Goal: Task Accomplishment & Management: Use online tool/utility

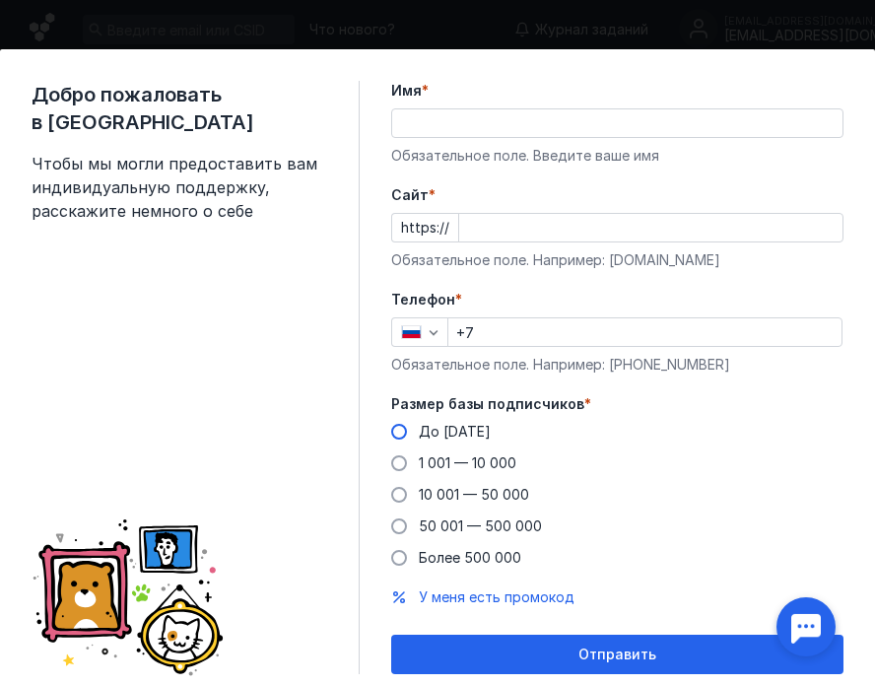
click at [450, 428] on span "До [DATE]" at bounding box center [455, 431] width 72 height 17
click at [0, 0] on input "До [DATE]" at bounding box center [0, 0] width 0 height 0
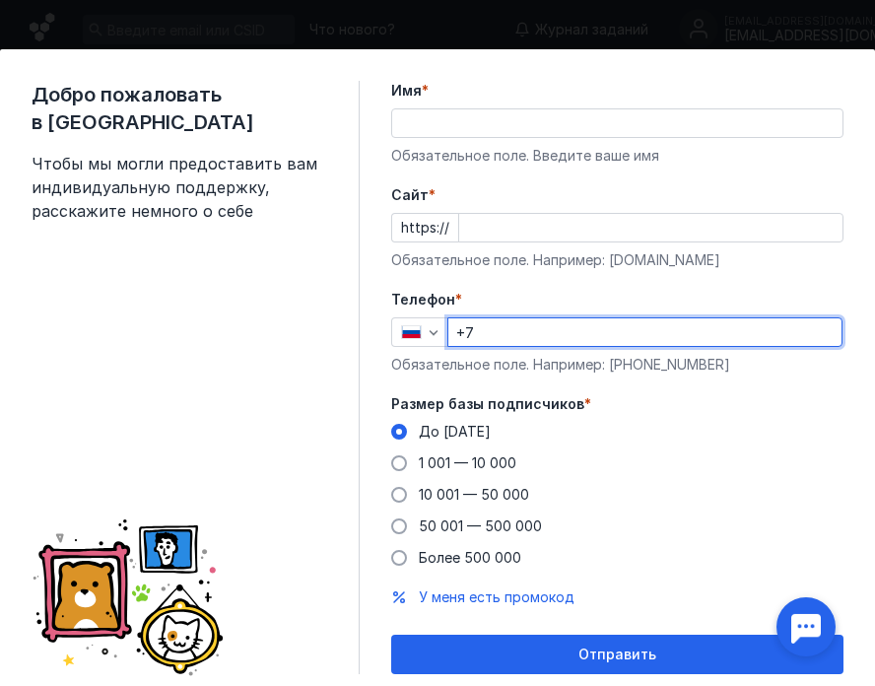
click at [518, 339] on input "+7" at bounding box center [644, 332] width 393 height 28
type input "[PHONE_NUMBER]"
click at [540, 113] on input "Имя *" at bounding box center [617, 123] width 450 height 28
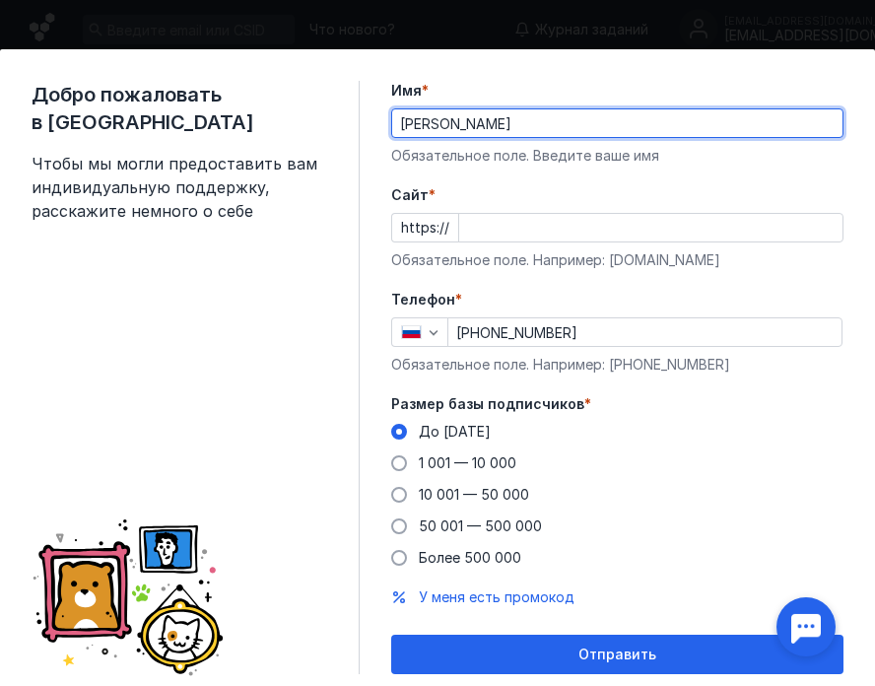
type input "[PERSON_NAME]"
click at [570, 240] on input "Cайт *" at bounding box center [650, 228] width 383 height 28
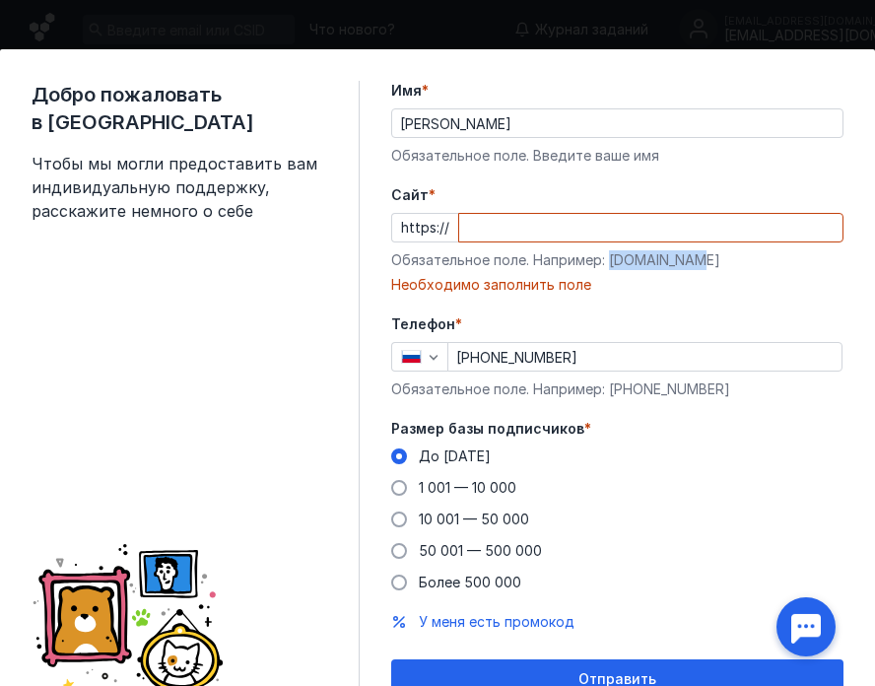
drag, startPoint x: 698, startPoint y: 257, endPoint x: 607, endPoint y: 267, distance: 92.1
click at [607, 267] on div "Обязательное поле. Например: [DOMAIN_NAME]" at bounding box center [617, 260] width 452 height 20
copy div "[DOMAIN_NAME]"
click at [576, 232] on input "Cайт *" at bounding box center [650, 228] width 383 height 28
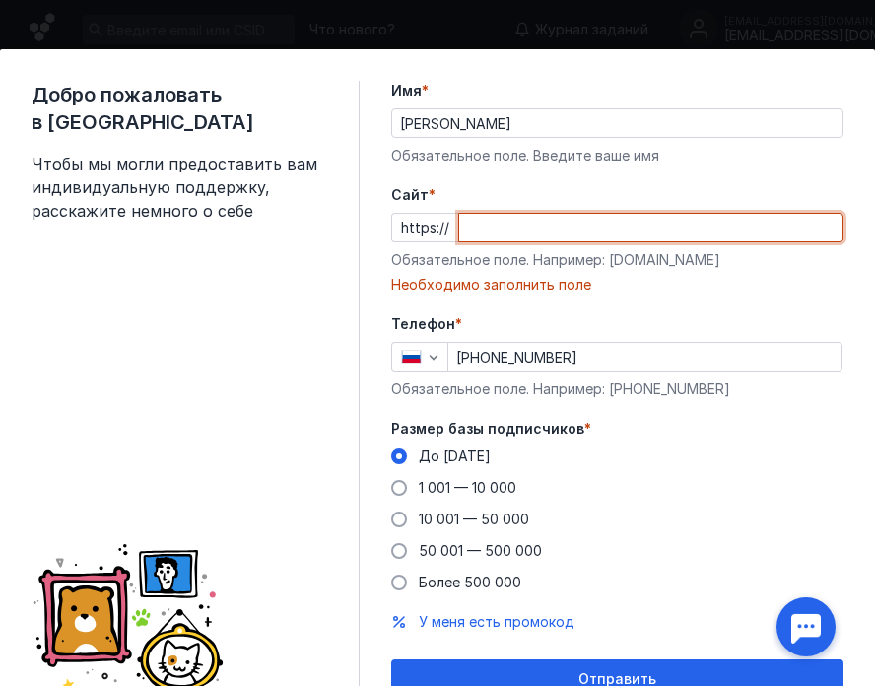
paste input "[DOMAIN_NAME]"
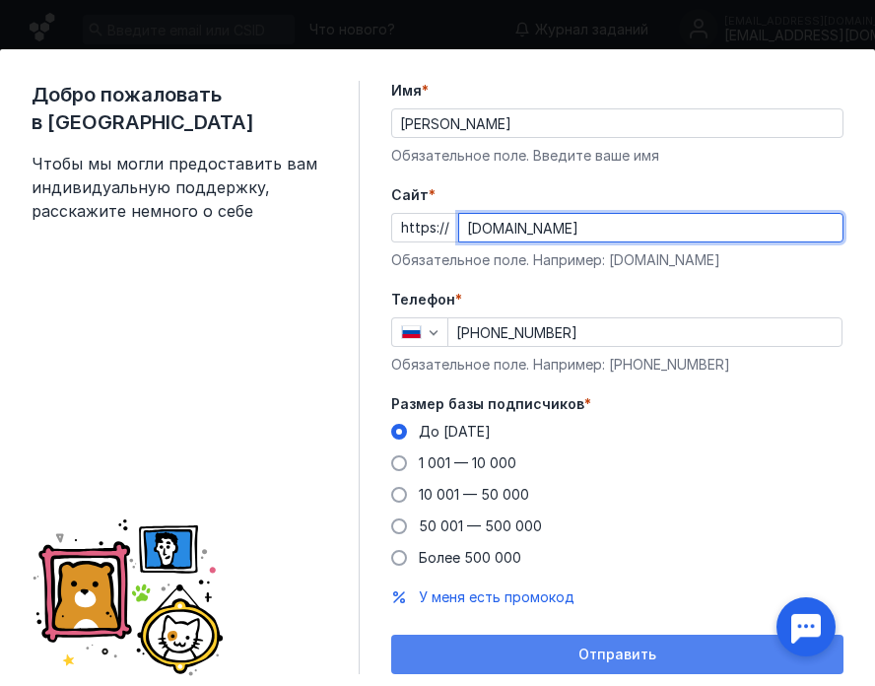
type input "[DOMAIN_NAME]"
click at [595, 646] on span "Отправить" at bounding box center [617, 654] width 78 height 17
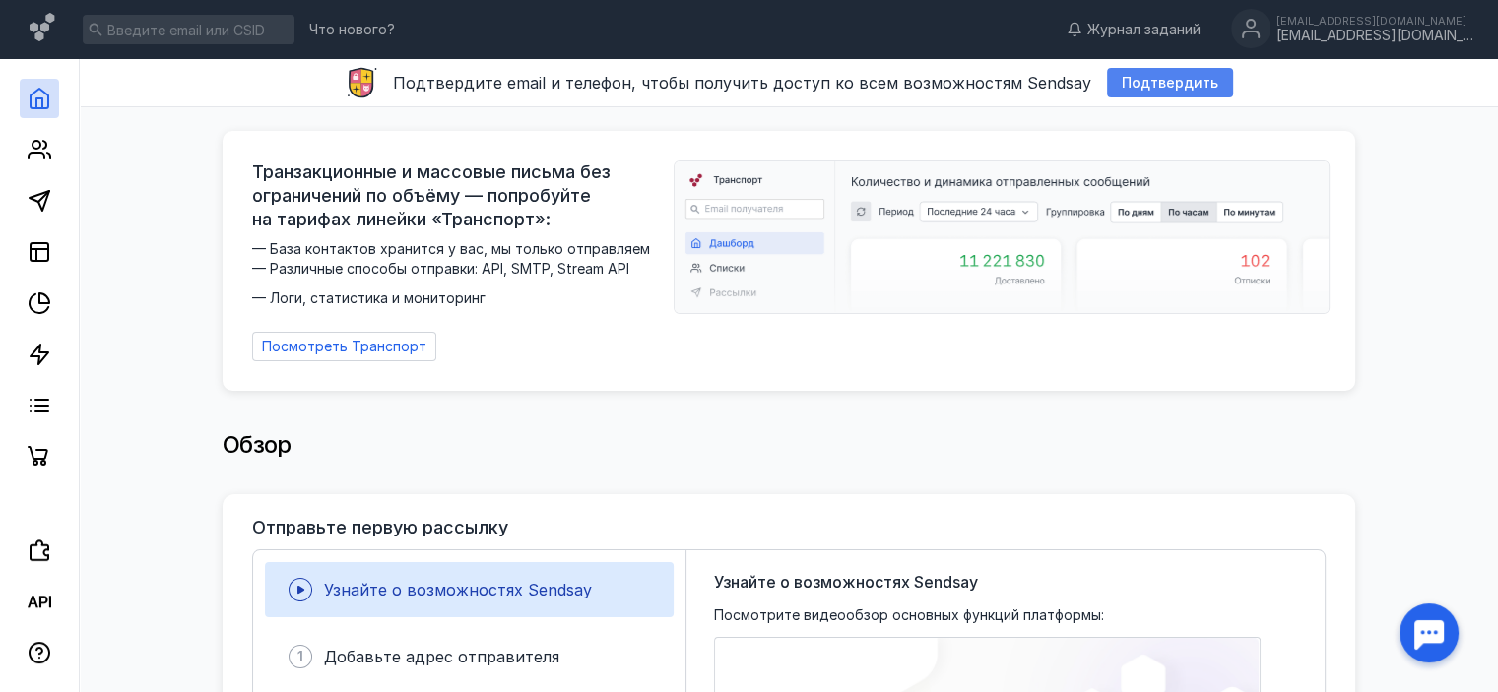
click at [874, 84] on span "Подтвердить" at bounding box center [1170, 83] width 97 height 17
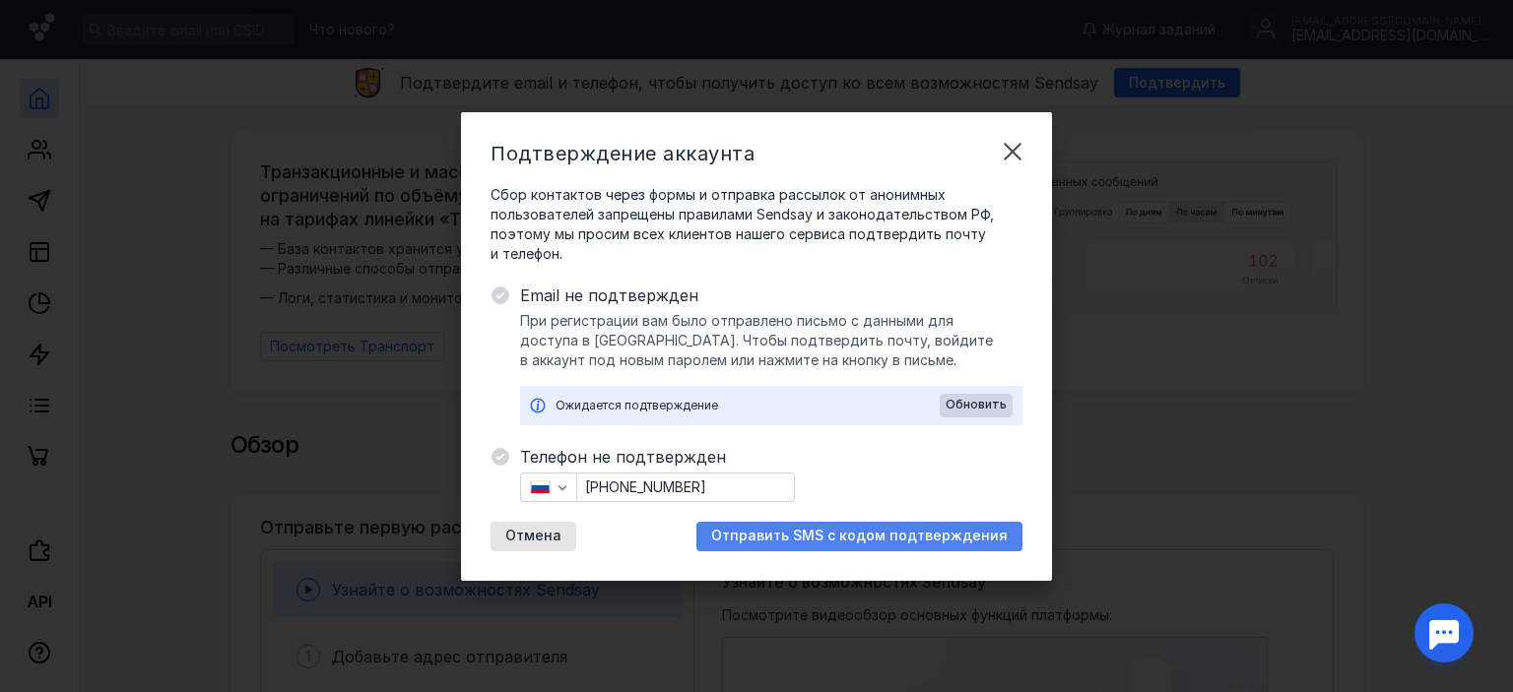
click at [874, 537] on span "Отправить SMS с кодом подтверждения" at bounding box center [859, 536] width 296 height 17
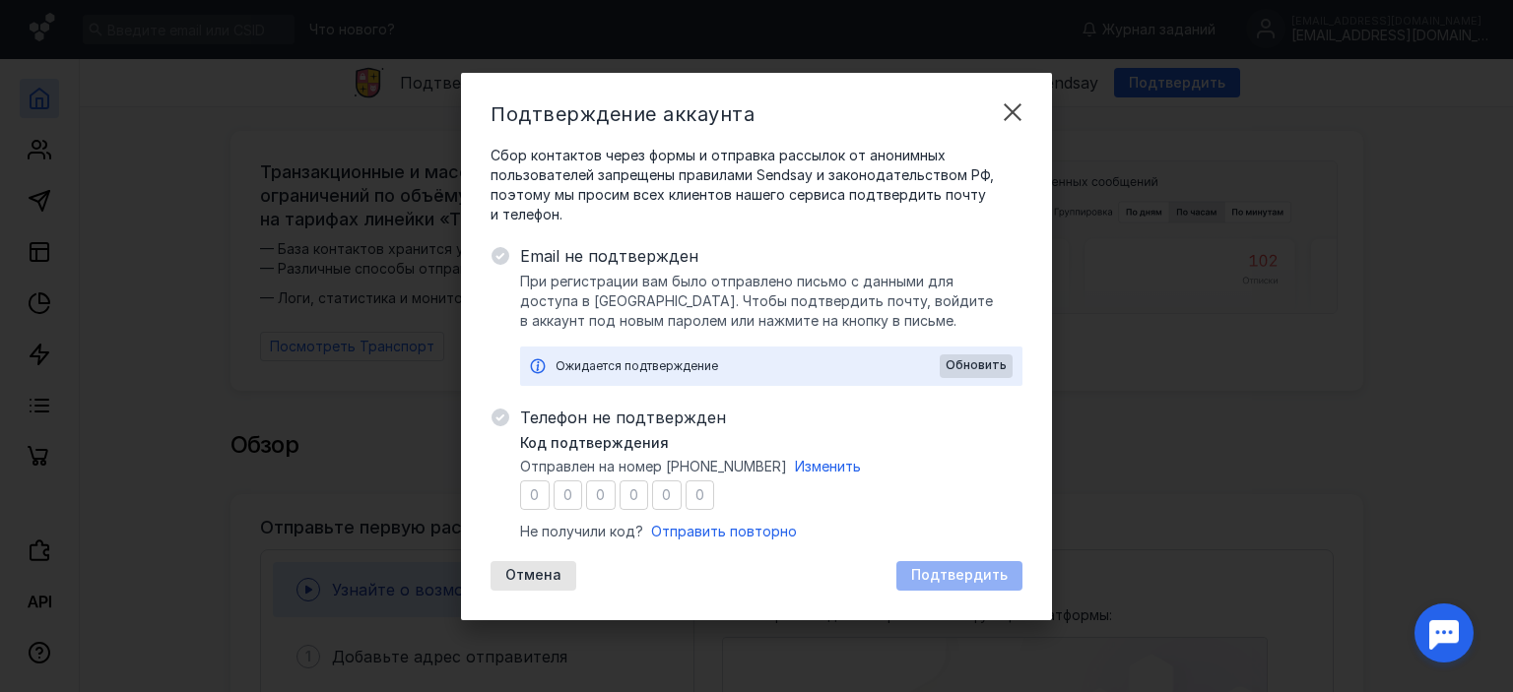
type input "2"
type input "4"
type input "6"
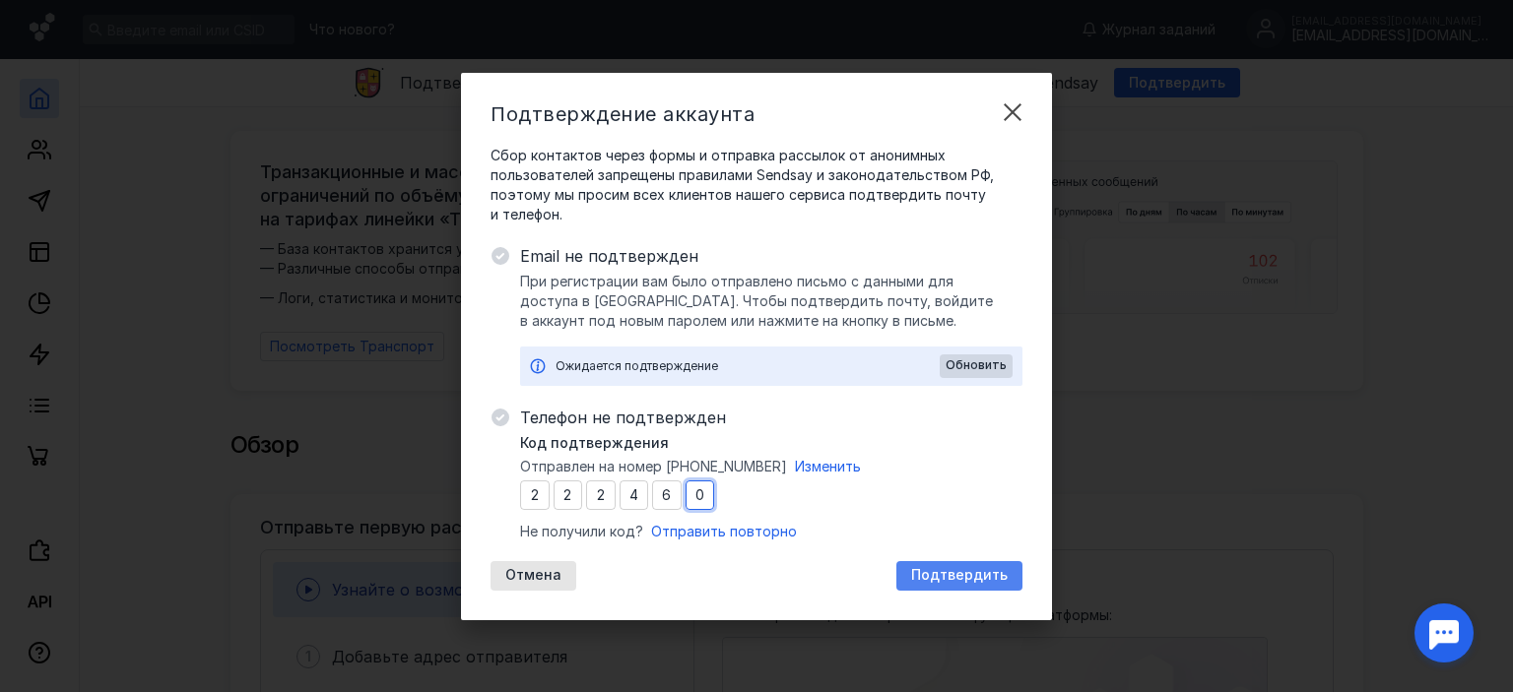
type input "0"
click at [874, 569] on span "Подтвердить" at bounding box center [959, 575] width 97 height 17
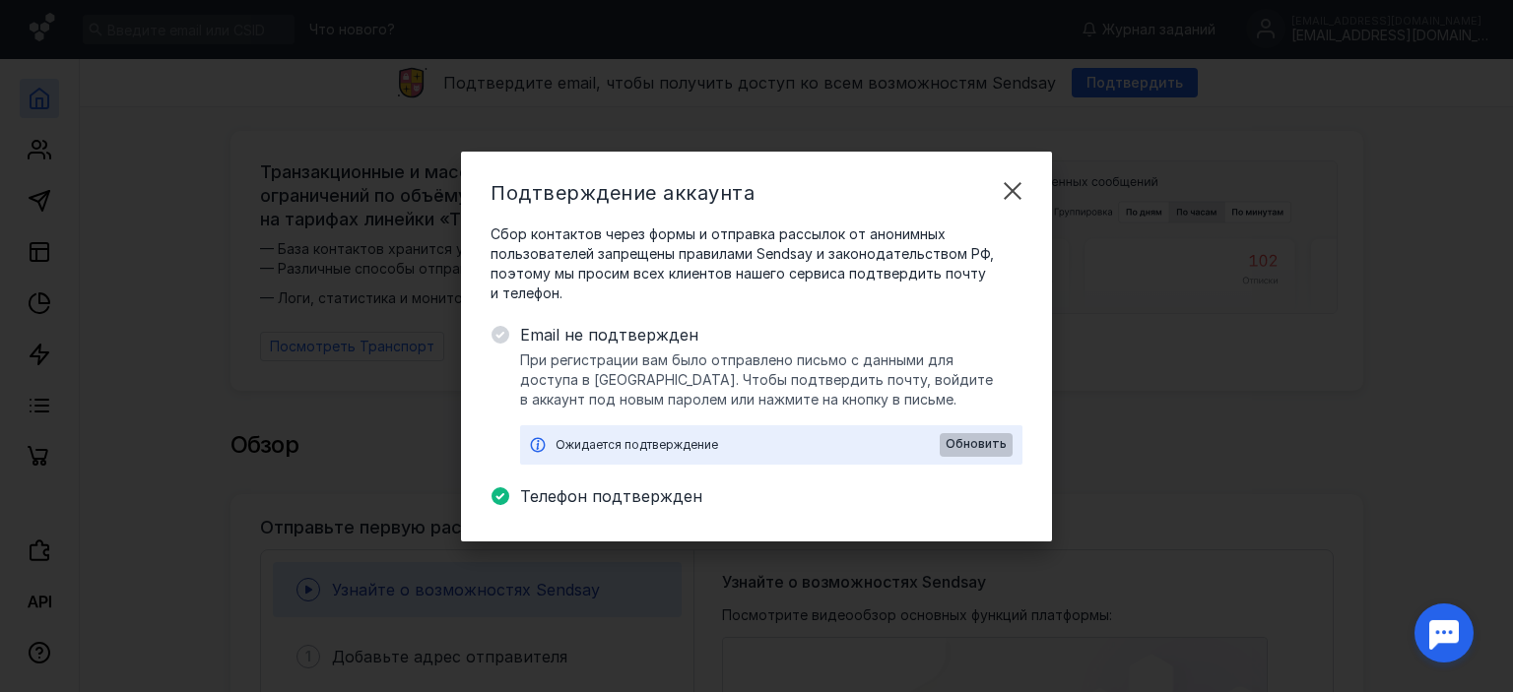
click at [874, 448] on span "Обновить" at bounding box center [976, 444] width 61 height 14
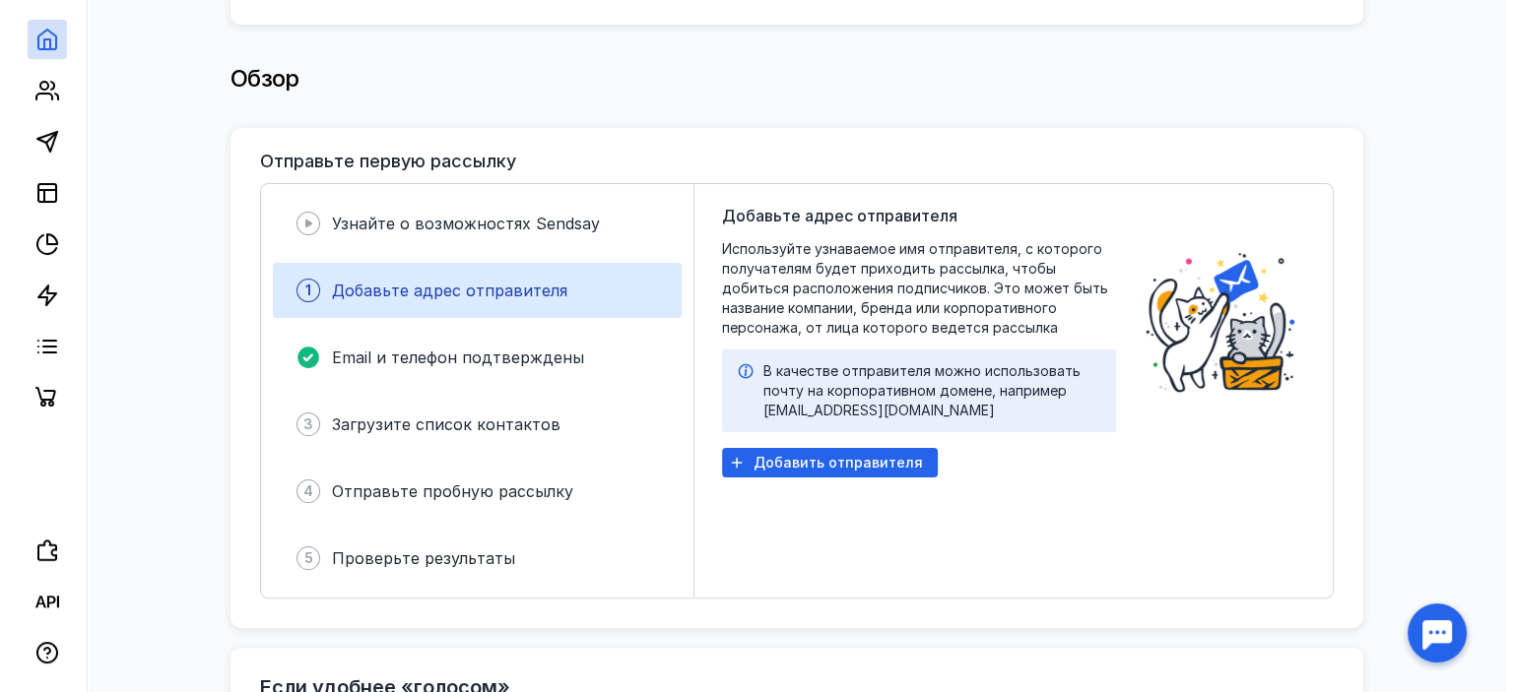
scroll to position [394, 0]
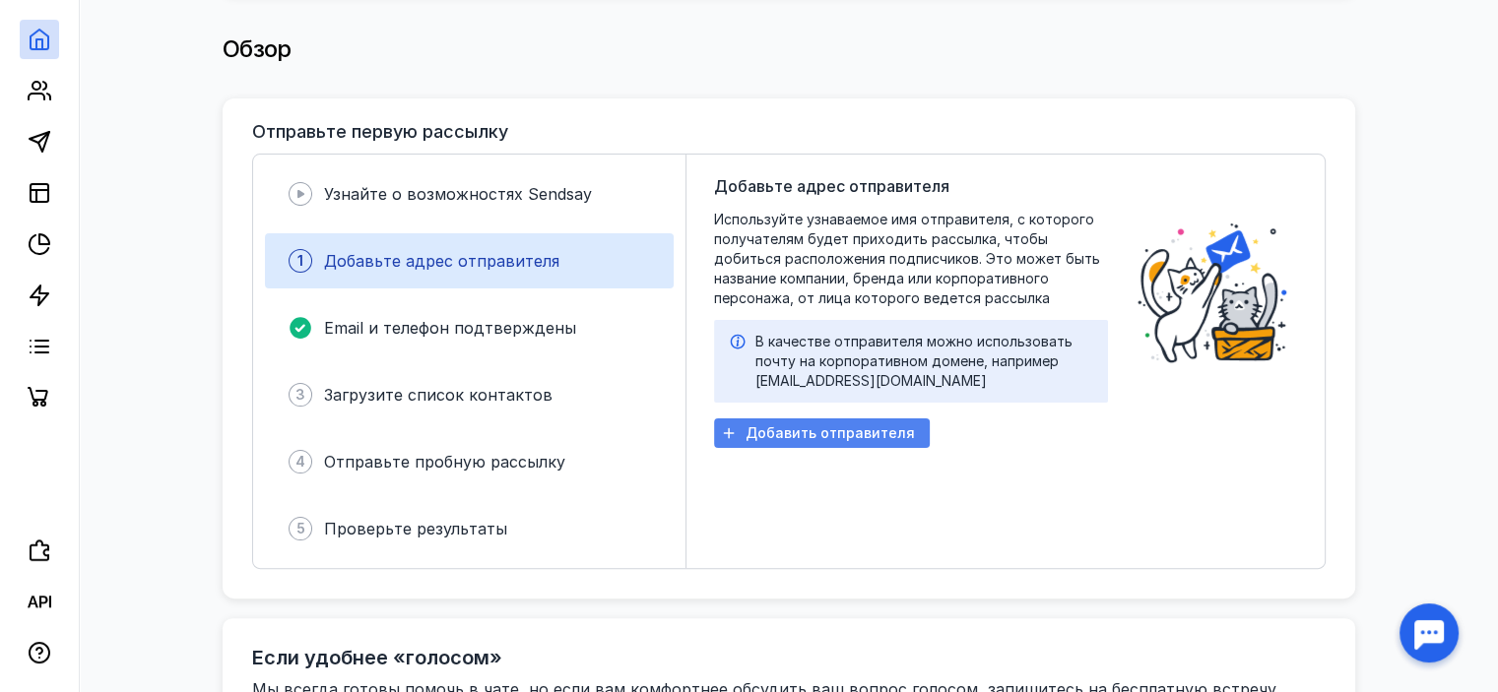
click at [793, 428] on span "Добавить отправителя" at bounding box center [830, 434] width 169 height 17
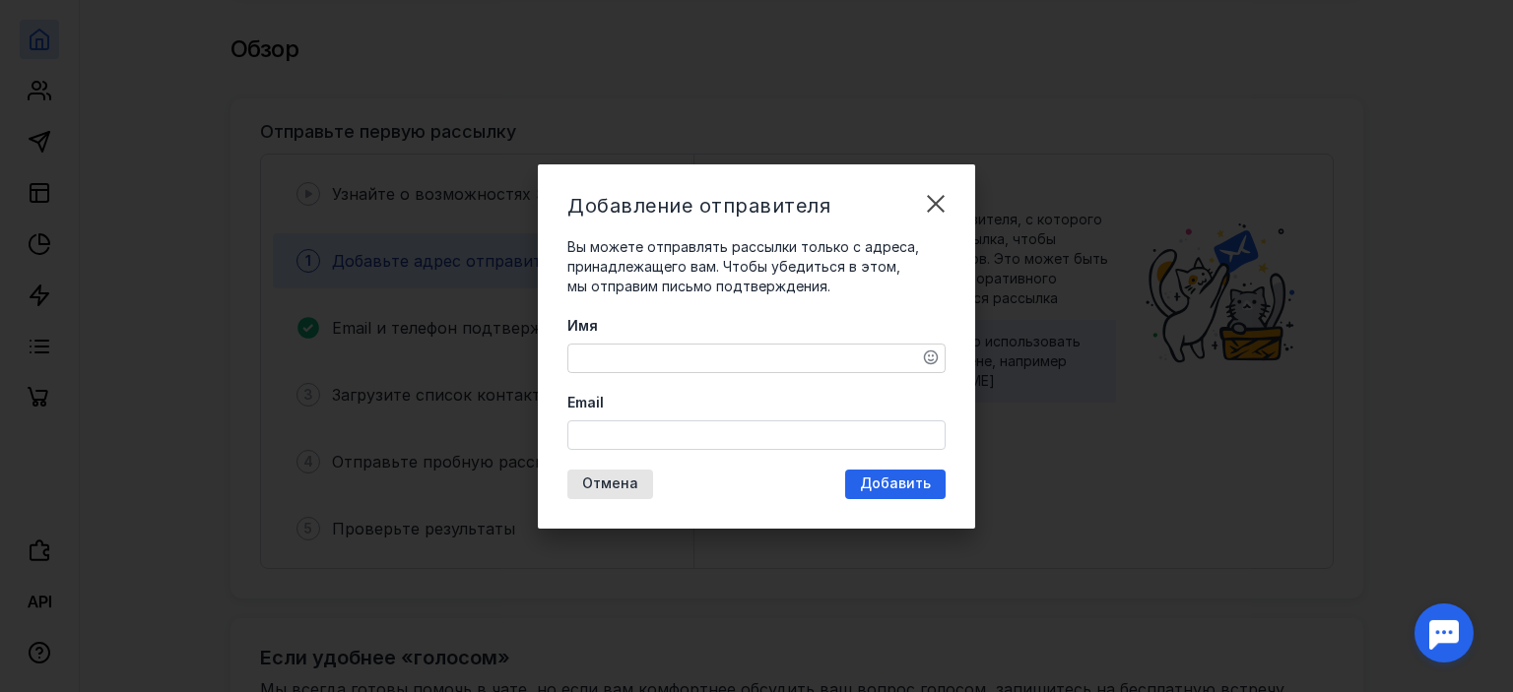
click at [674, 361] on textarea "Имя" at bounding box center [756, 359] width 376 height 28
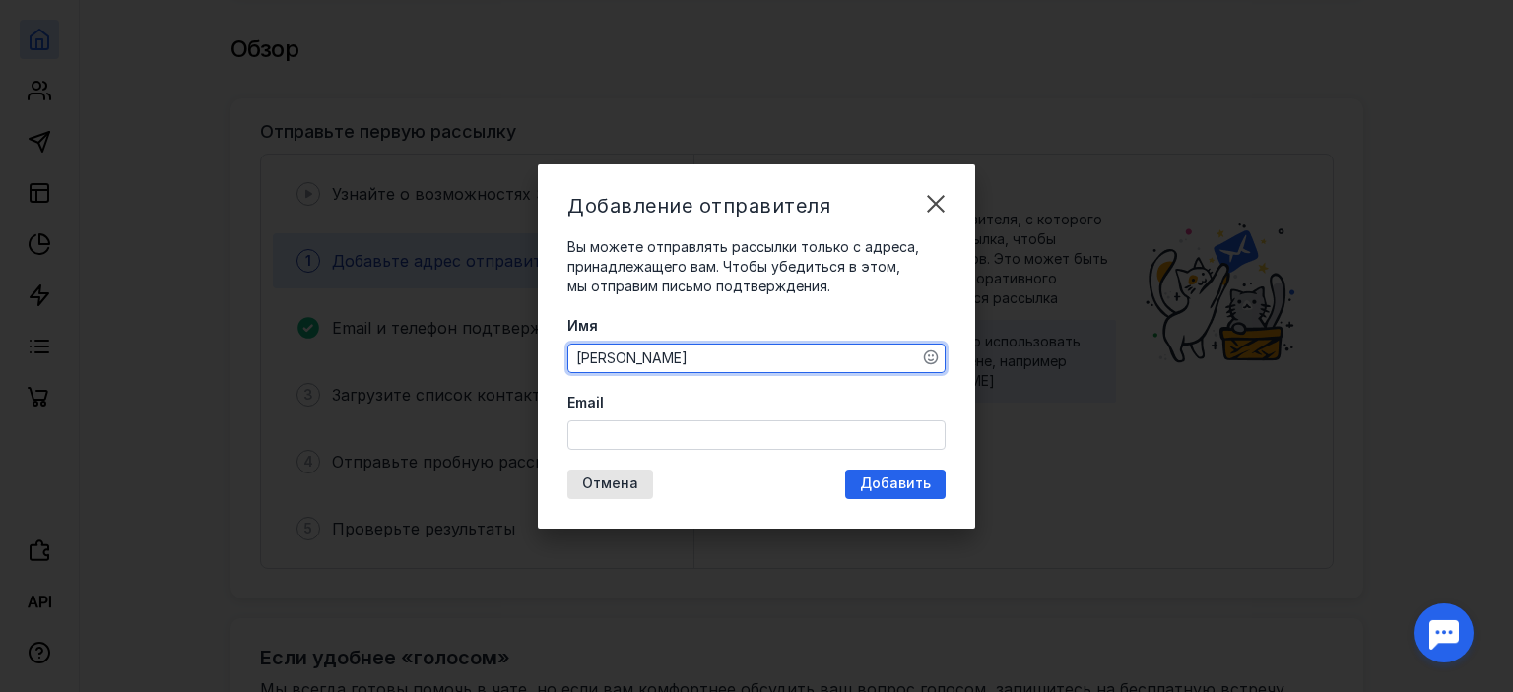
type textarea "[PERSON_NAME]"
click at [710, 431] on input "Email" at bounding box center [756, 436] width 376 height 28
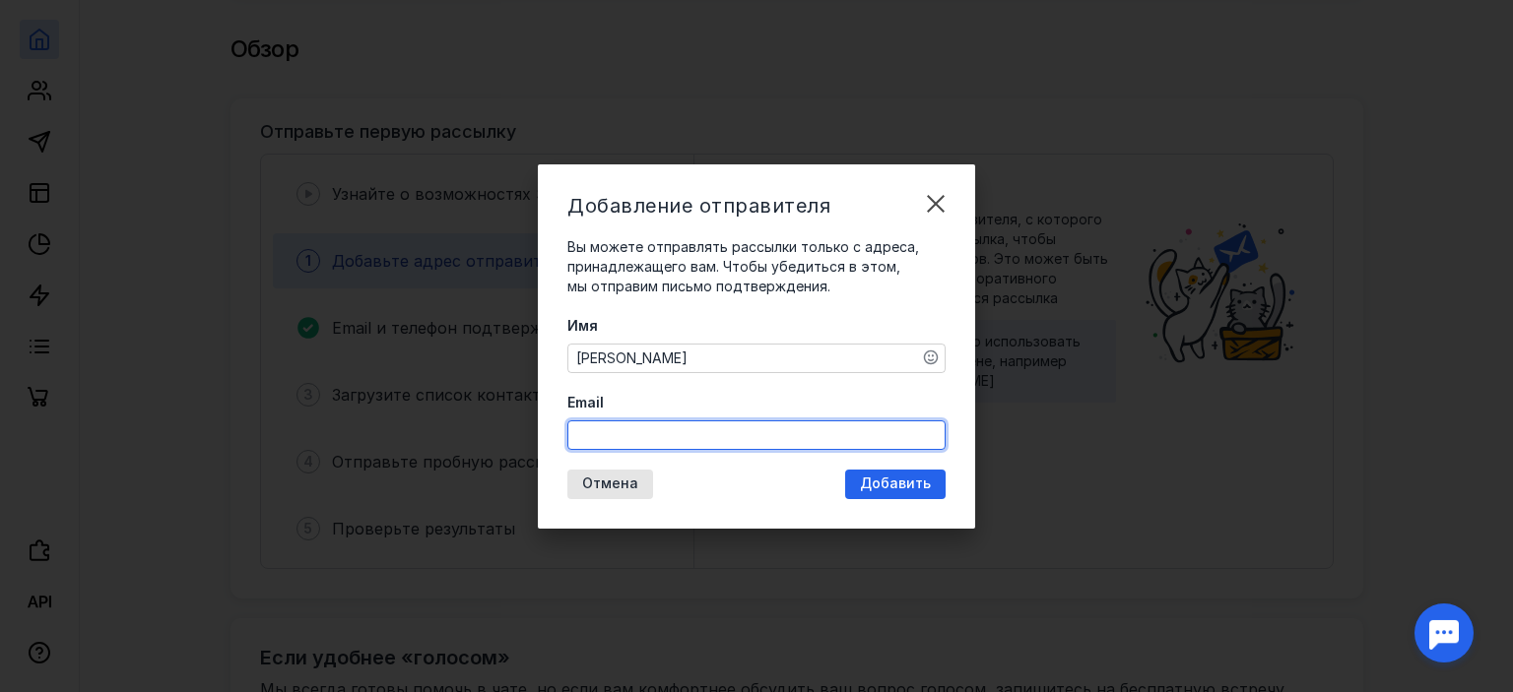
paste input "[DOMAIN_NAME][EMAIL_ADDRESS][DOMAIN_NAME]"
type input "[DOMAIN_NAME][EMAIL_ADDRESS][DOMAIN_NAME]"
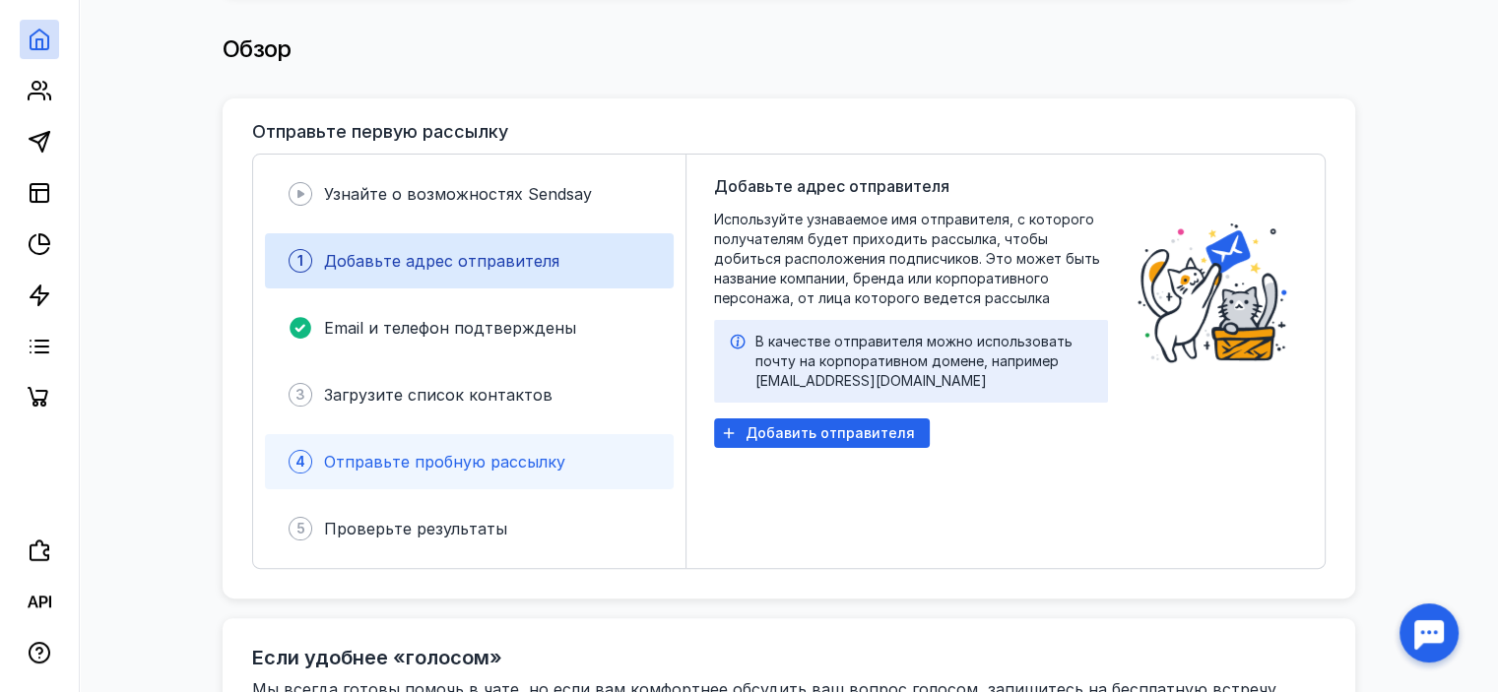
click at [443, 452] on span "Отправьте пробную рассылку" at bounding box center [444, 462] width 241 height 20
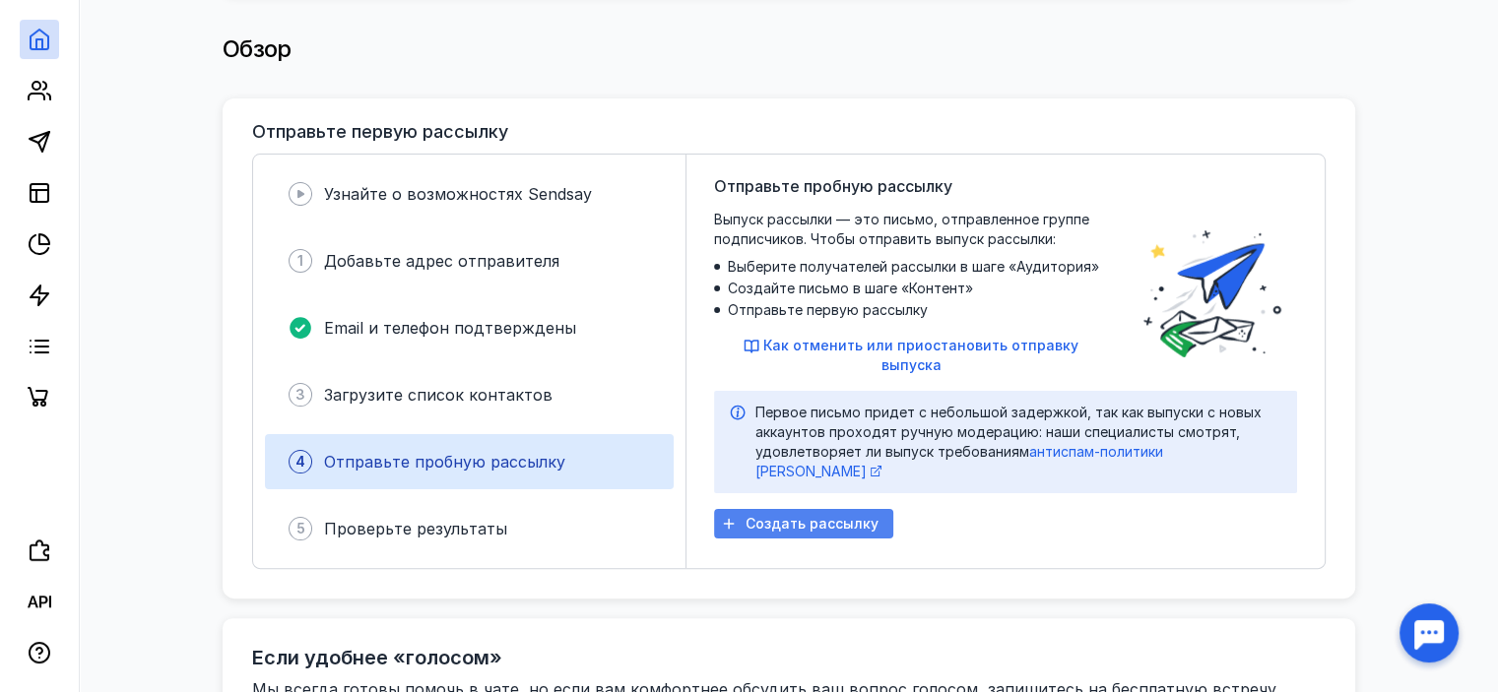
click at [851, 509] on div "Создать рассылку" at bounding box center [803, 524] width 179 height 30
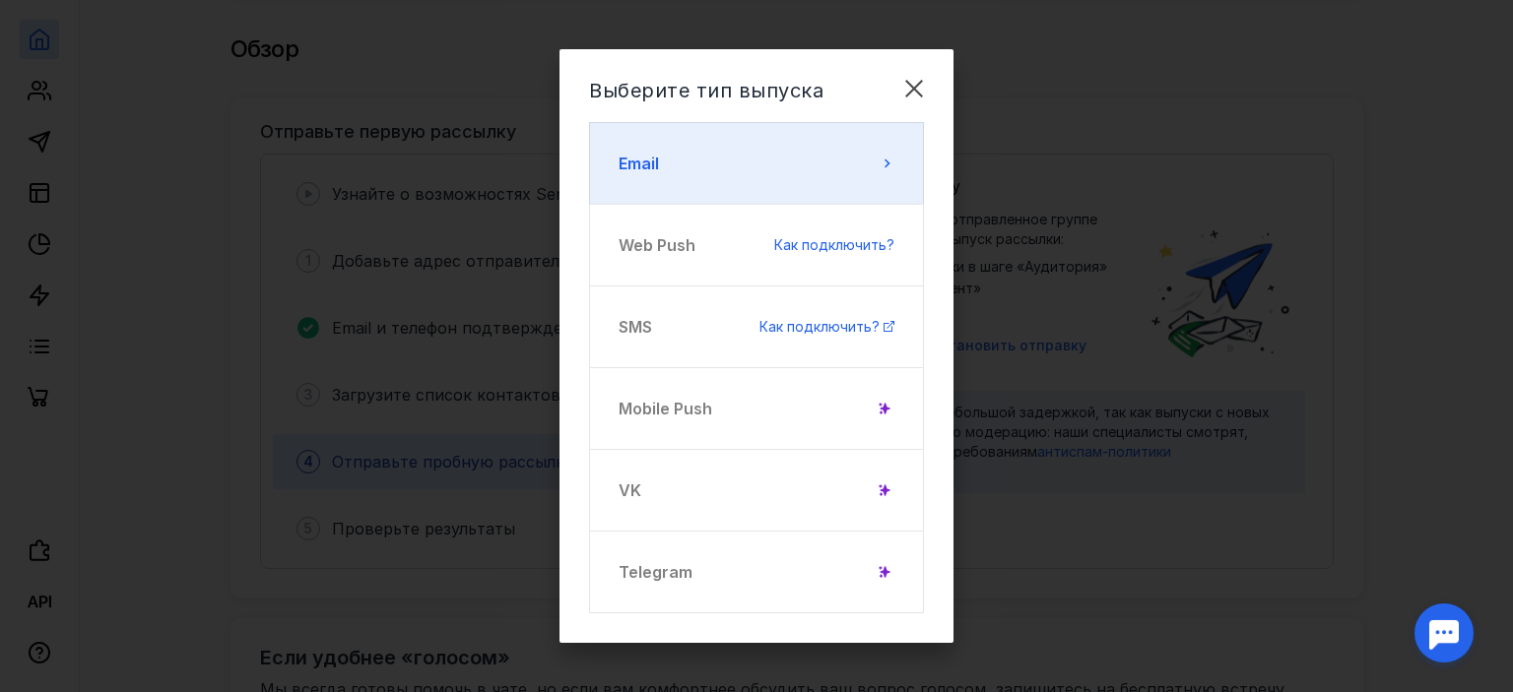
click at [873, 141] on button "Email" at bounding box center [756, 163] width 335 height 83
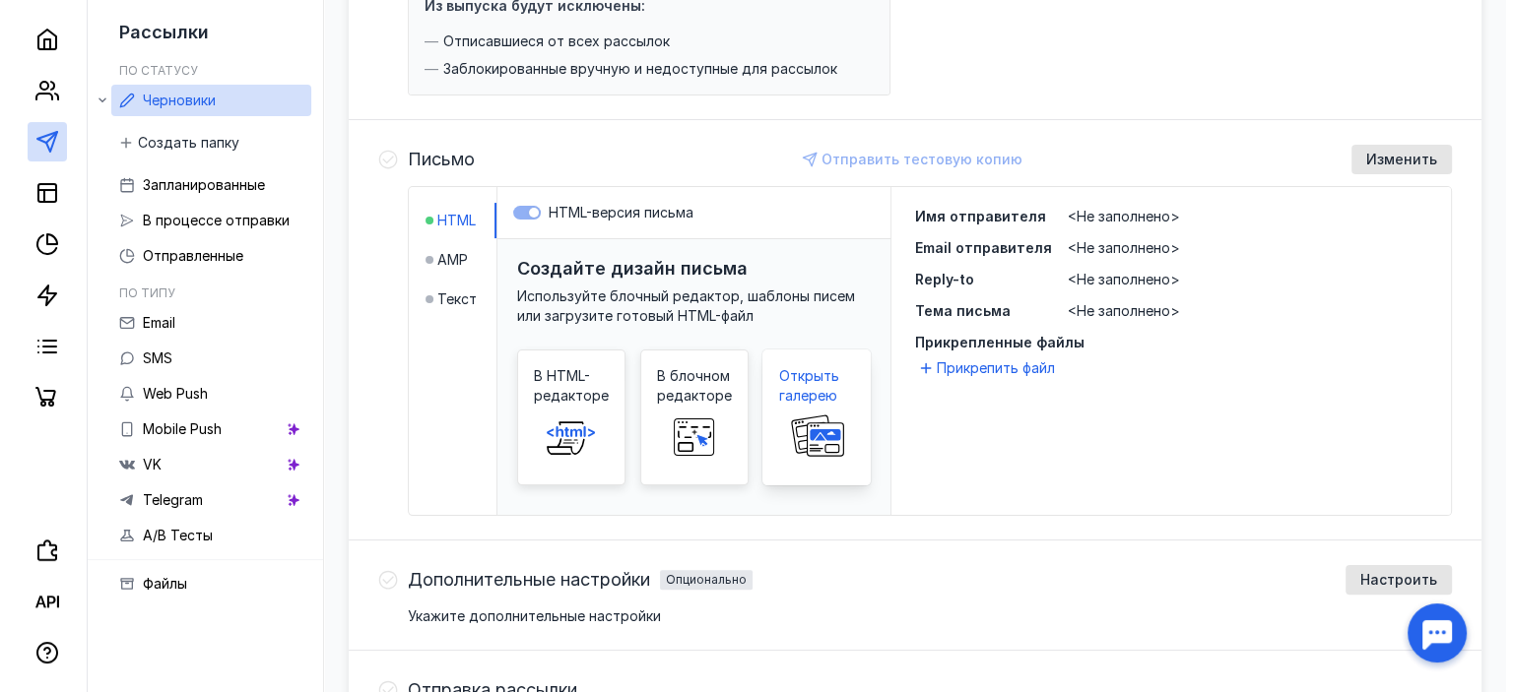
scroll to position [394, 0]
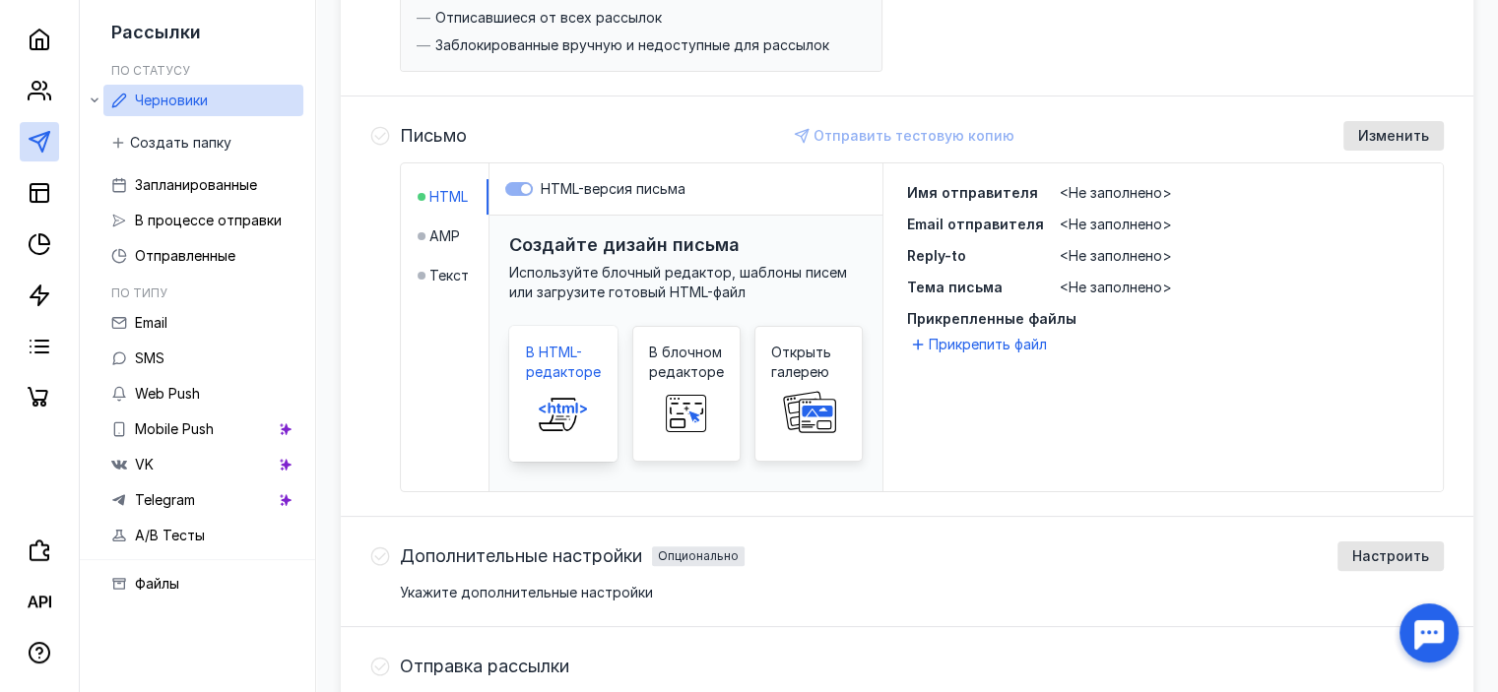
click at [575, 403] on icon at bounding box center [576, 408] width 2 height 11
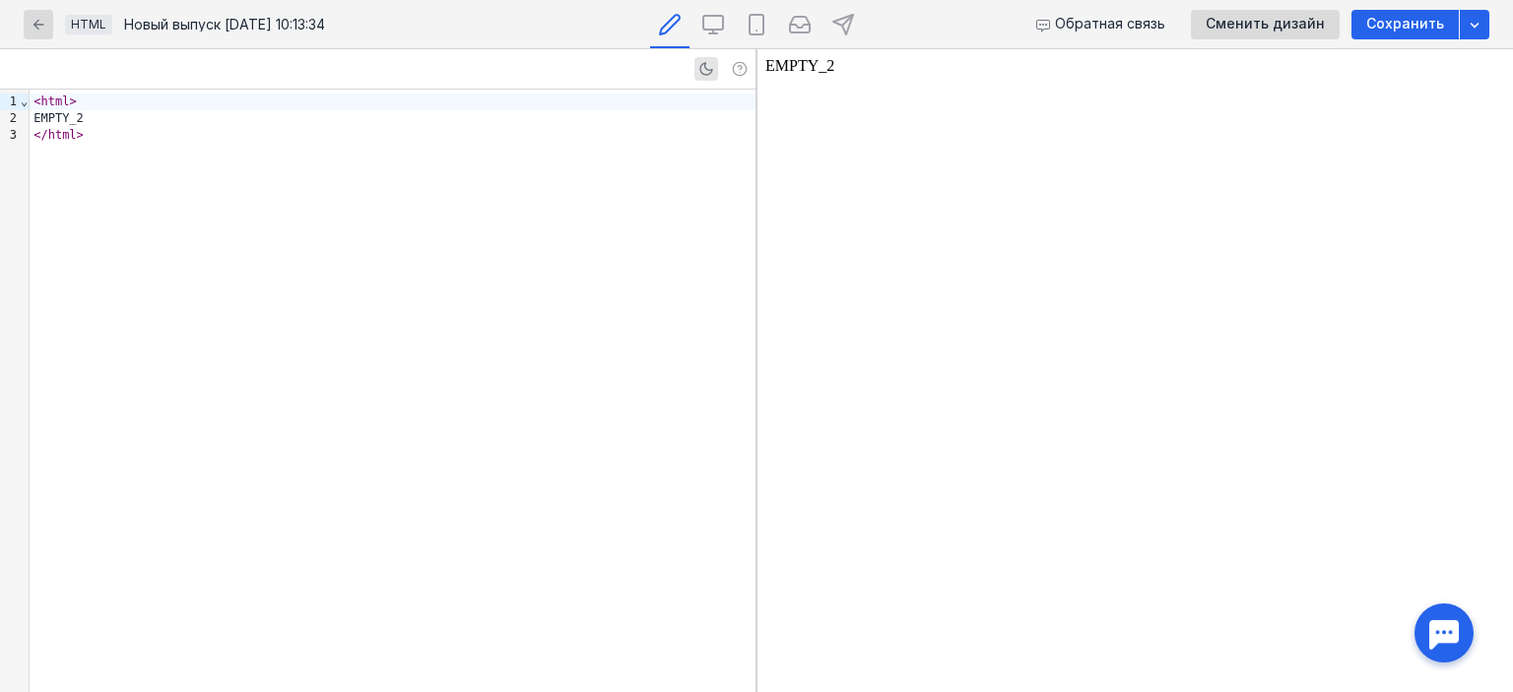
click at [195, 189] on div "< html > EMPTY_2 </ html >" at bounding box center [393, 391] width 726 height 603
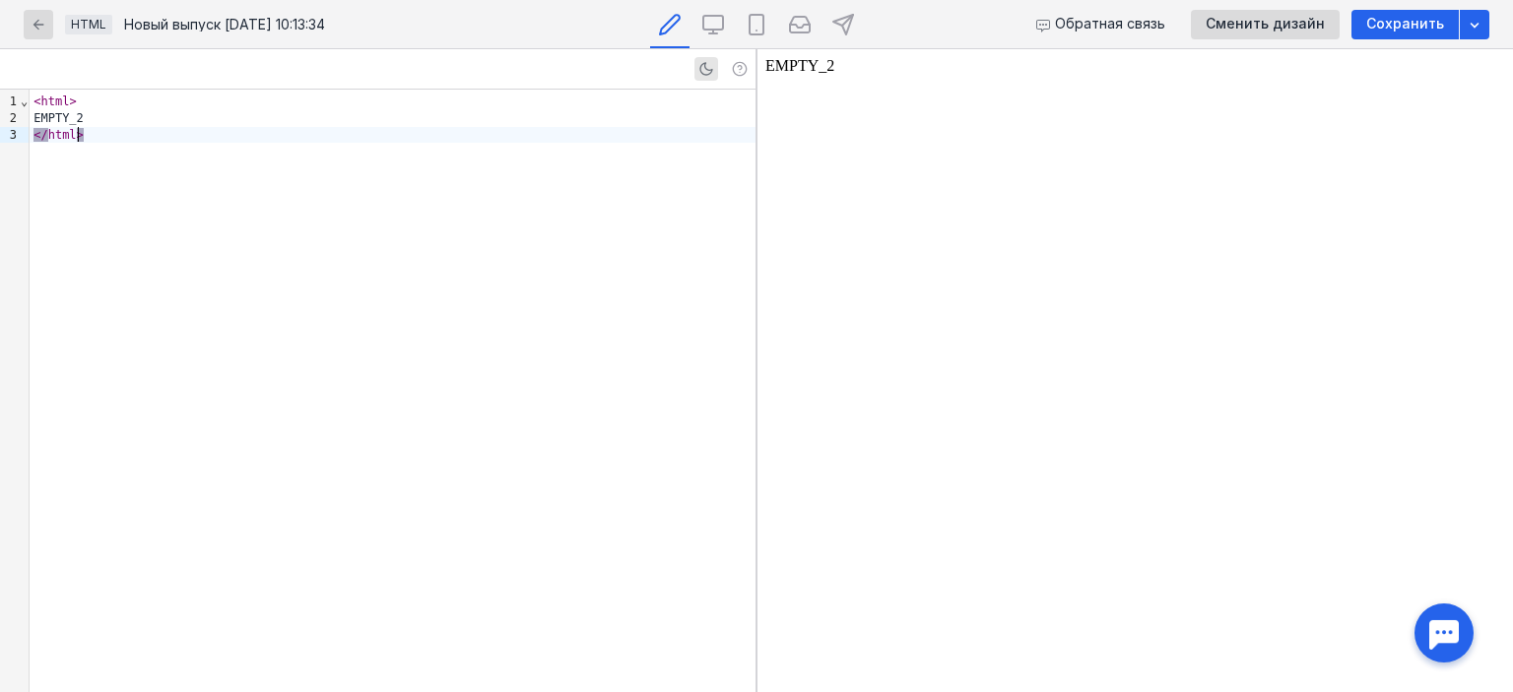
click at [101, 171] on div "< html > EMPTY_2 </ html >" at bounding box center [393, 391] width 726 height 603
click at [100, 157] on div "< html > EMPTY_2 </ html >" at bounding box center [393, 391] width 726 height 603
click at [114, 122] on div "EMPTY_2" at bounding box center [393, 118] width 726 height 17
drag, startPoint x: 111, startPoint y: 118, endPoint x: 86, endPoint y: 114, distance: 25.9
click at [103, 117] on div "EMPTY_2" at bounding box center [393, 118] width 726 height 17
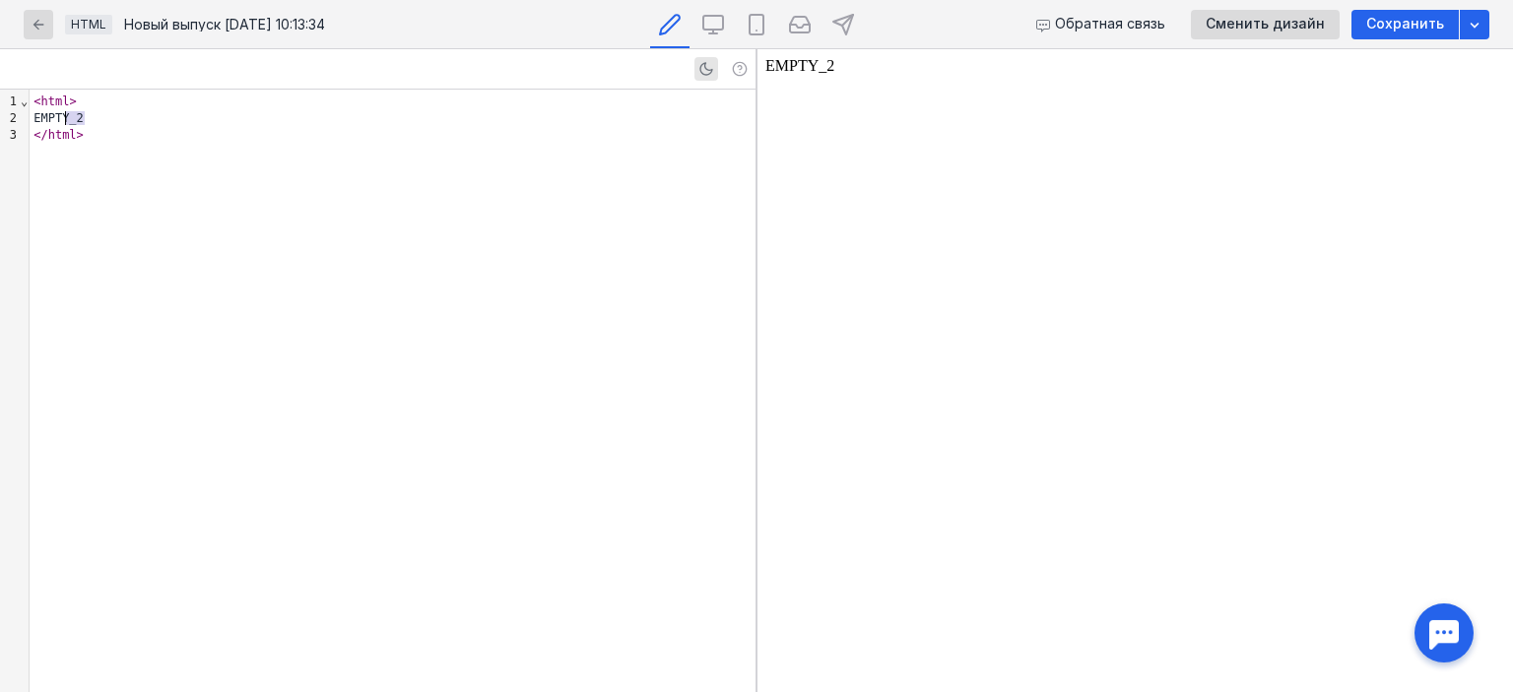
drag, startPoint x: 86, startPoint y: 114, endPoint x: 65, endPoint y: 119, distance: 21.3
click at [65, 119] on div "EMPTY_2" at bounding box center [393, 118] width 726 height 17
click at [59, 121] on div "EMPTY_2" at bounding box center [393, 118] width 726 height 17
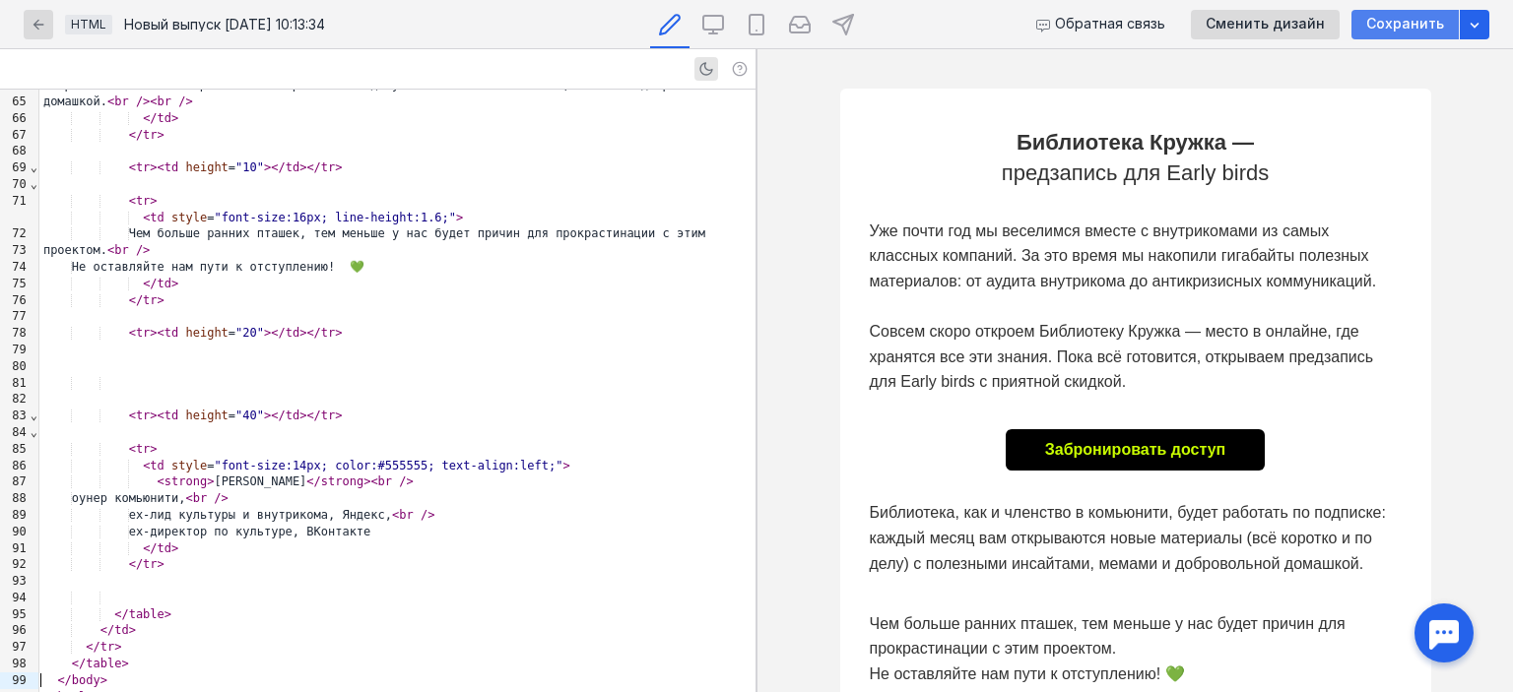
click at [874, 31] on span "Сохранить" at bounding box center [1405, 24] width 78 height 17
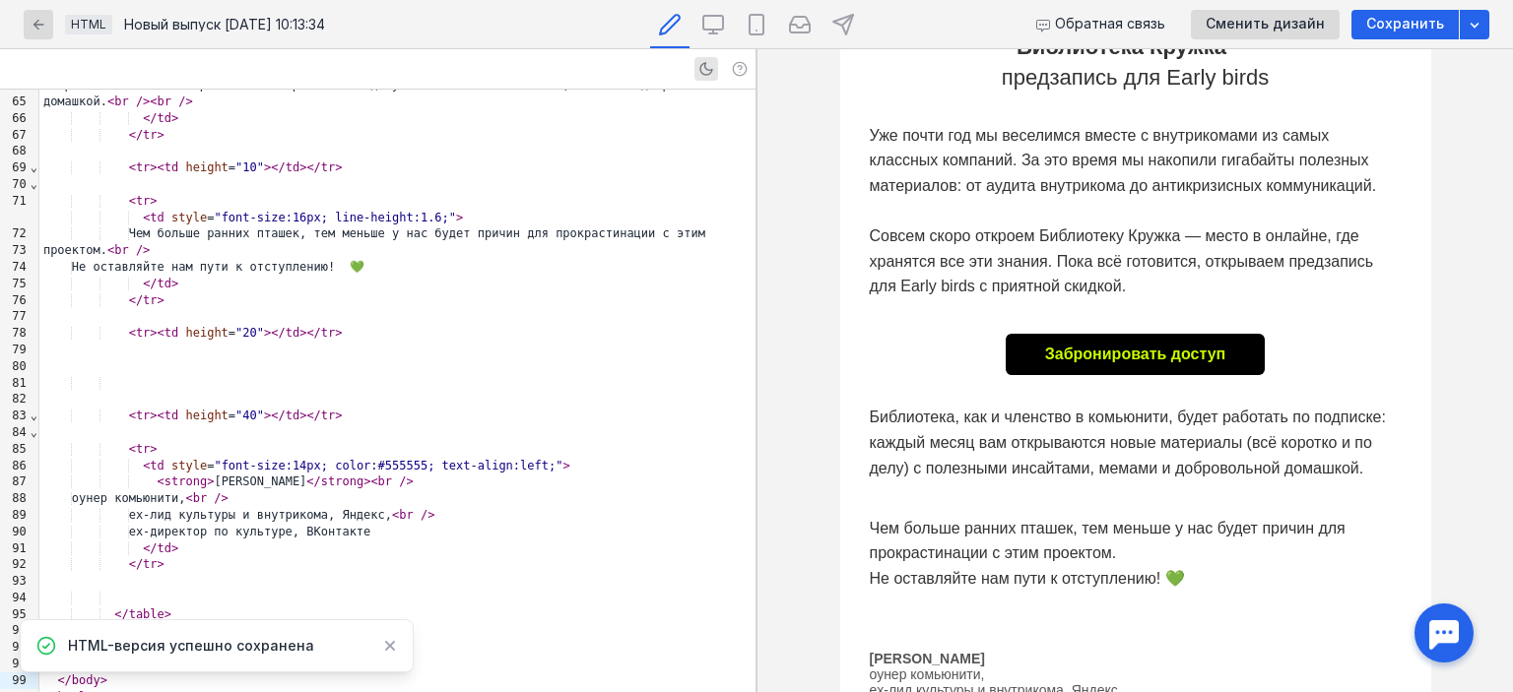
scroll to position [99, 0]
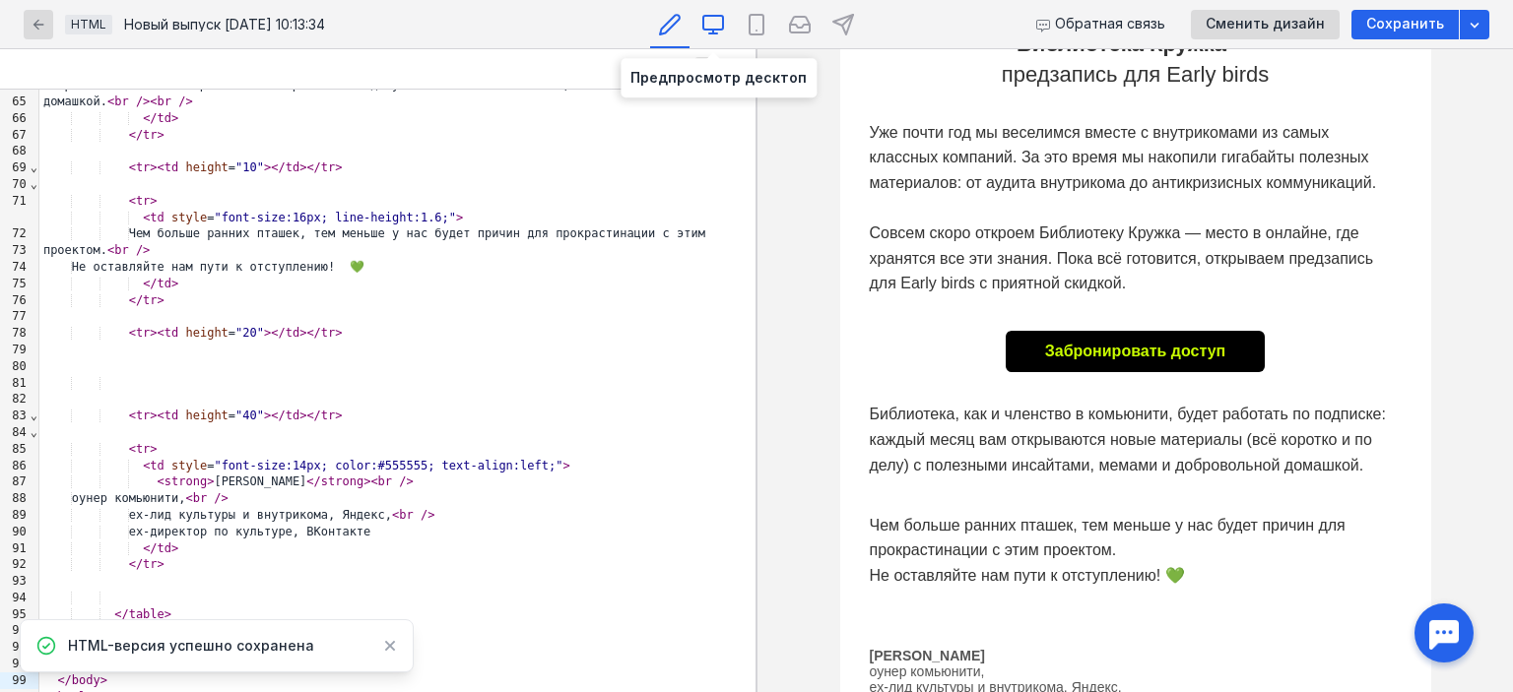
click at [709, 33] on icon at bounding box center [713, 33] width 8 height 0
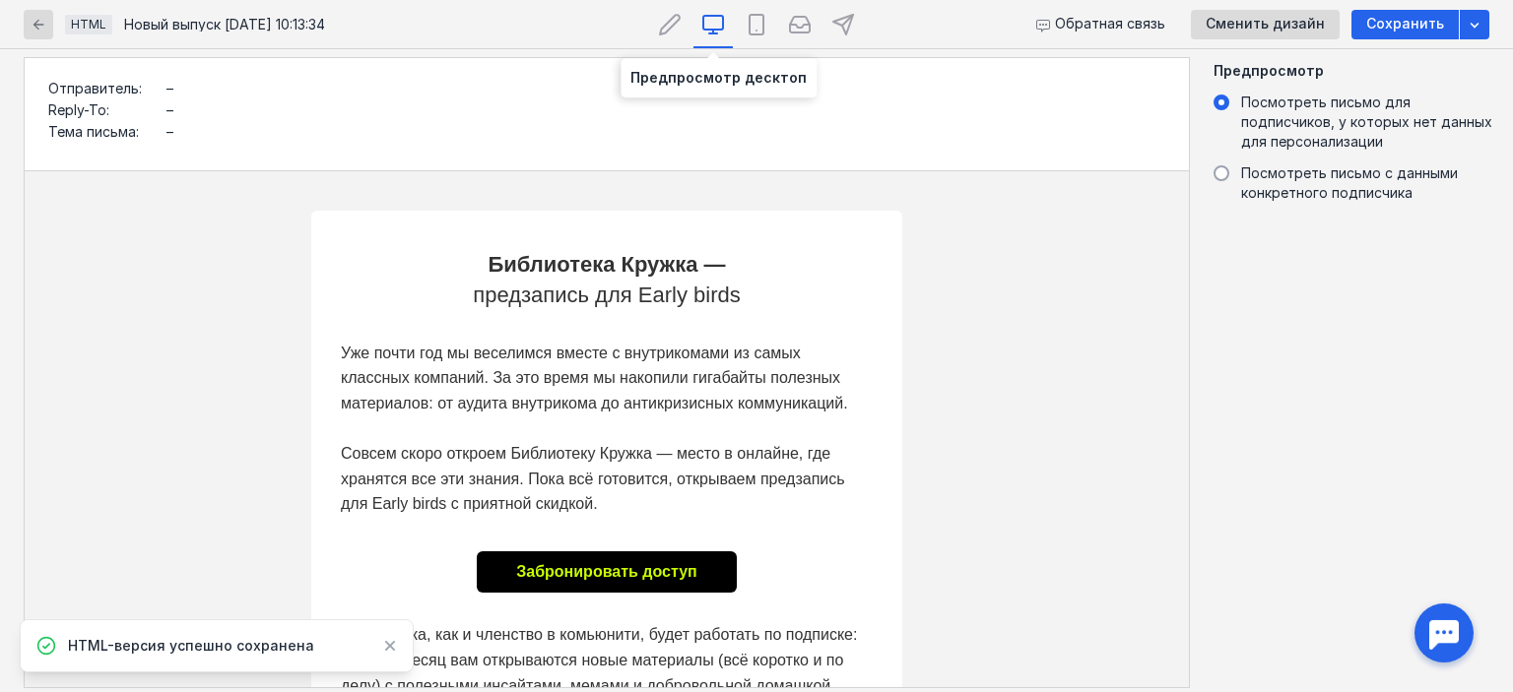
scroll to position [0, 0]
click at [741, 27] on div at bounding box center [756, 24] width 39 height 48
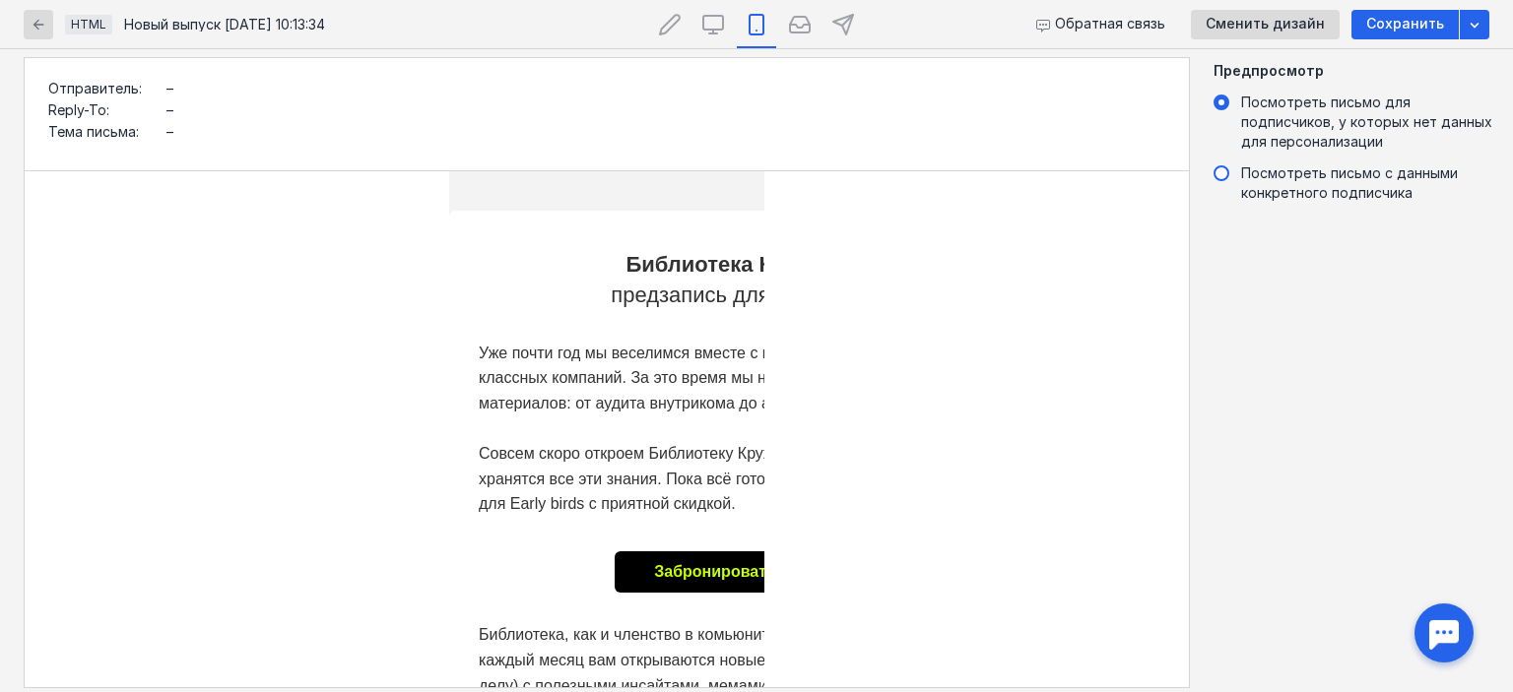
click at [874, 174] on span "Посмотреть письмо с данными конкретного подписчика" at bounding box center [1349, 183] width 217 height 36
click at [0, 0] on input "Посмотреть письмо с данными конкретного подписчика" at bounding box center [0, 0] width 0 height 0
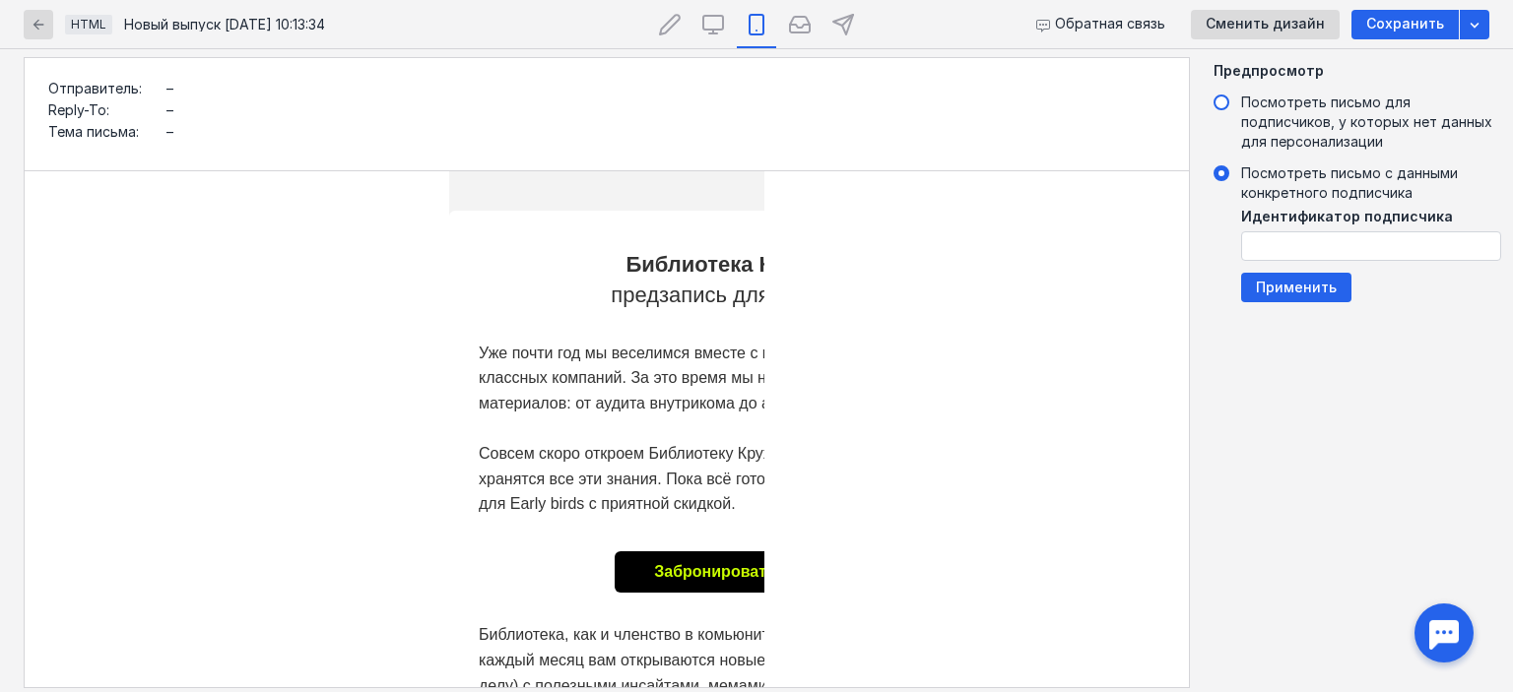
click at [874, 128] on span "Посмотреть письмо для подписчиков, у которых нет данных для персонализации" at bounding box center [1366, 122] width 251 height 56
click at [0, 0] on input "Посмотреть письмо для подписчиков, у которых нет данных для персонализации" at bounding box center [0, 0] width 0 height 0
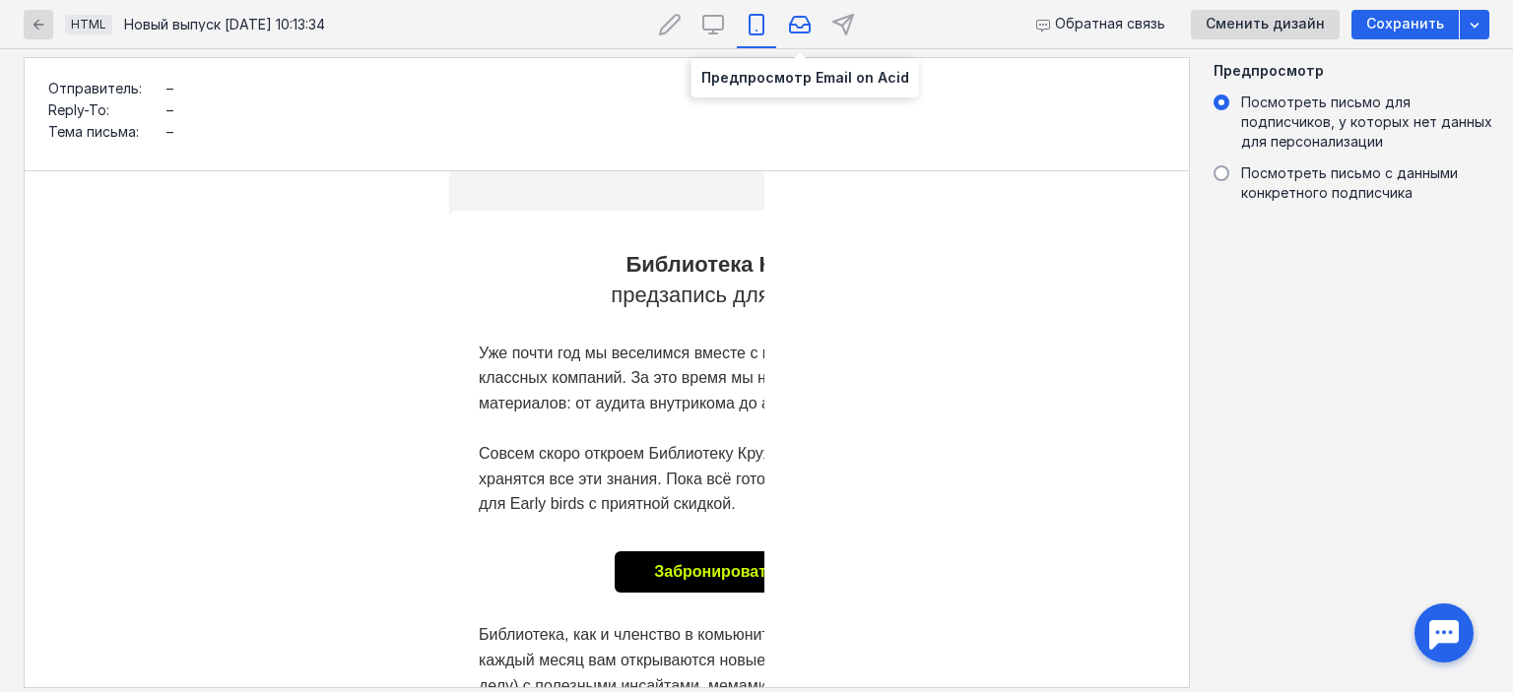
click at [807, 30] on icon at bounding box center [800, 25] width 24 height 24
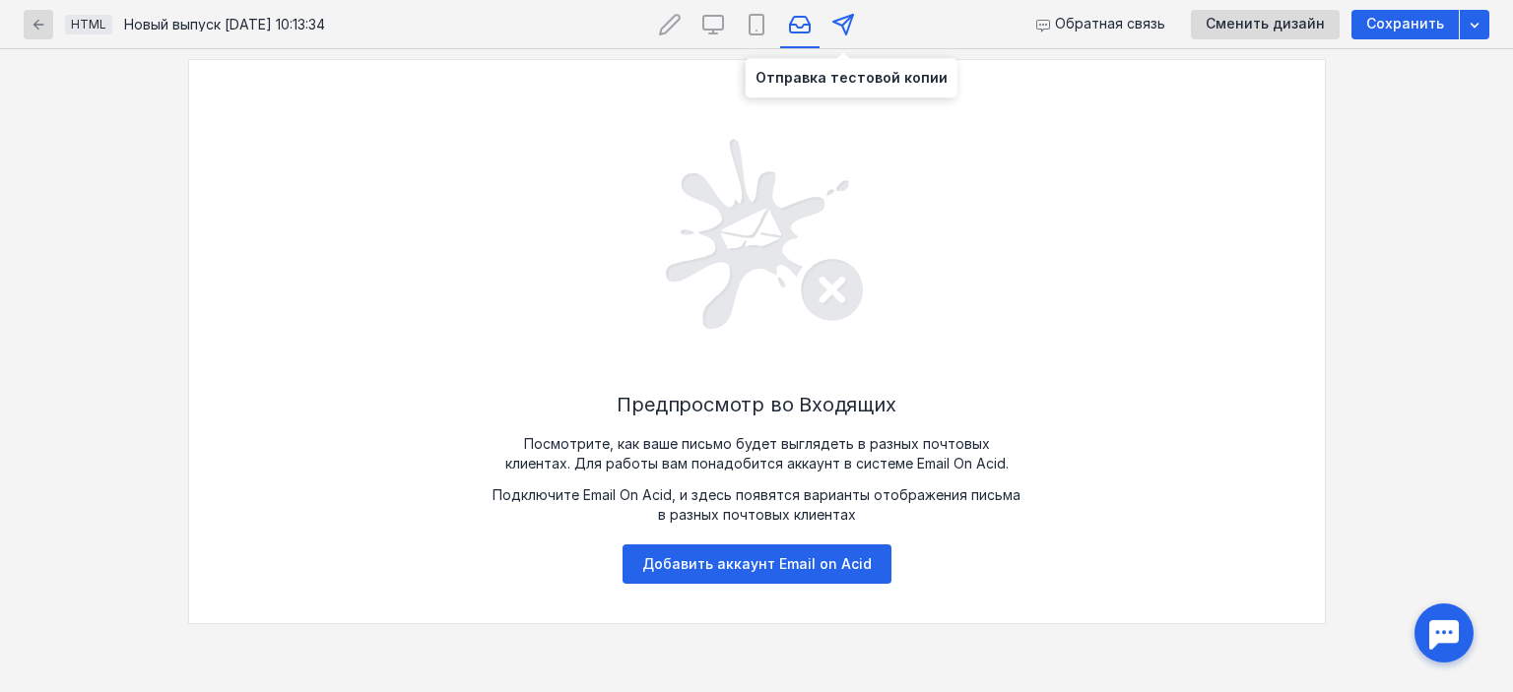
click at [857, 25] on div at bounding box center [842, 24] width 39 height 48
click at [667, 19] on icon at bounding box center [670, 25] width 24 height 24
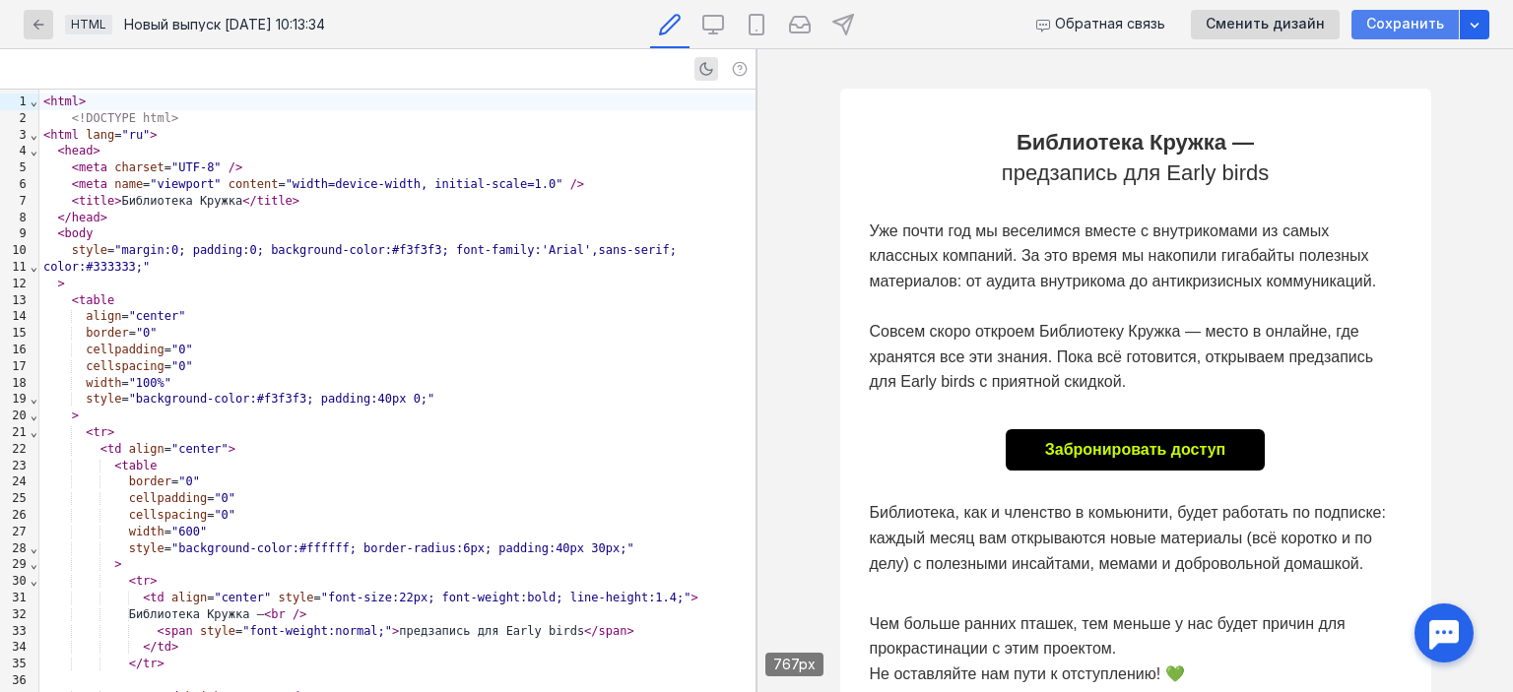
click at [874, 30] on span "Сохранить" at bounding box center [1405, 24] width 78 height 17
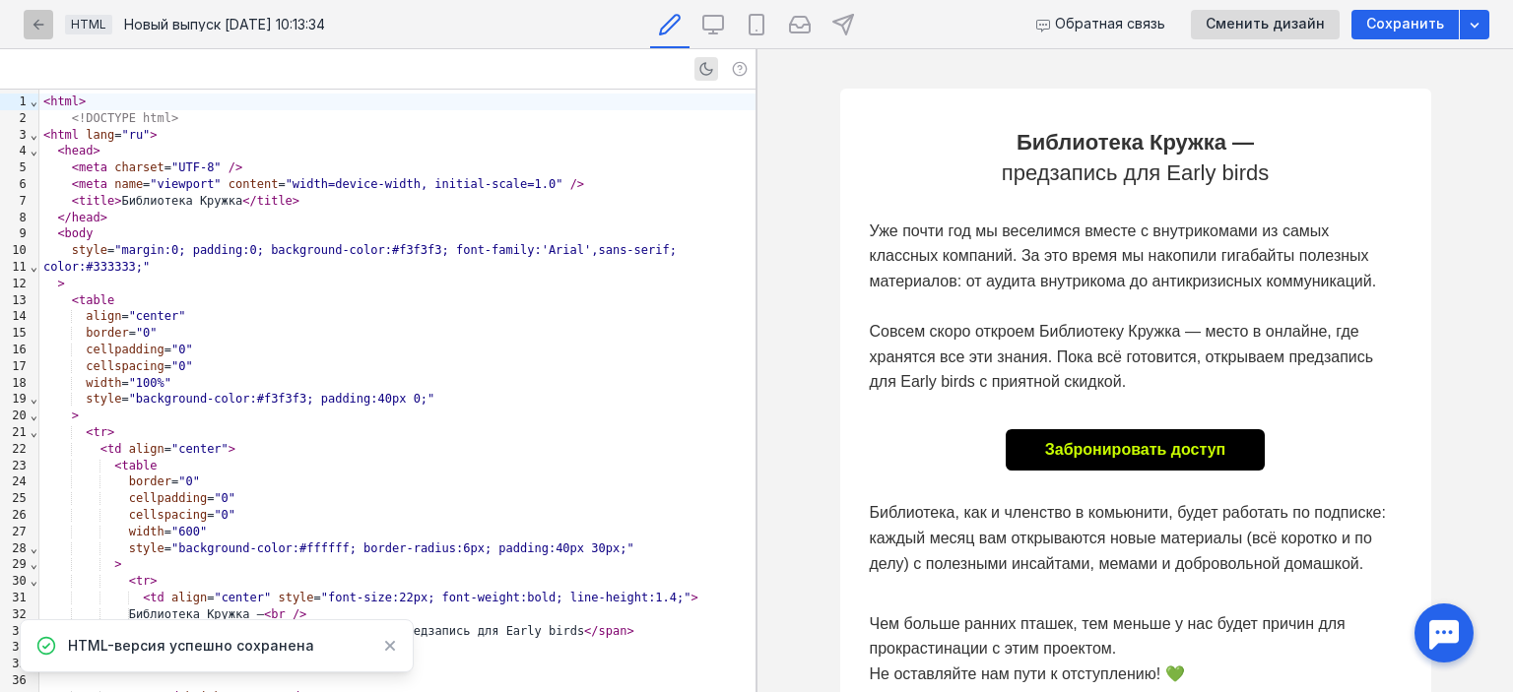
click at [39, 27] on icon "button" at bounding box center [39, 25] width 16 height 16
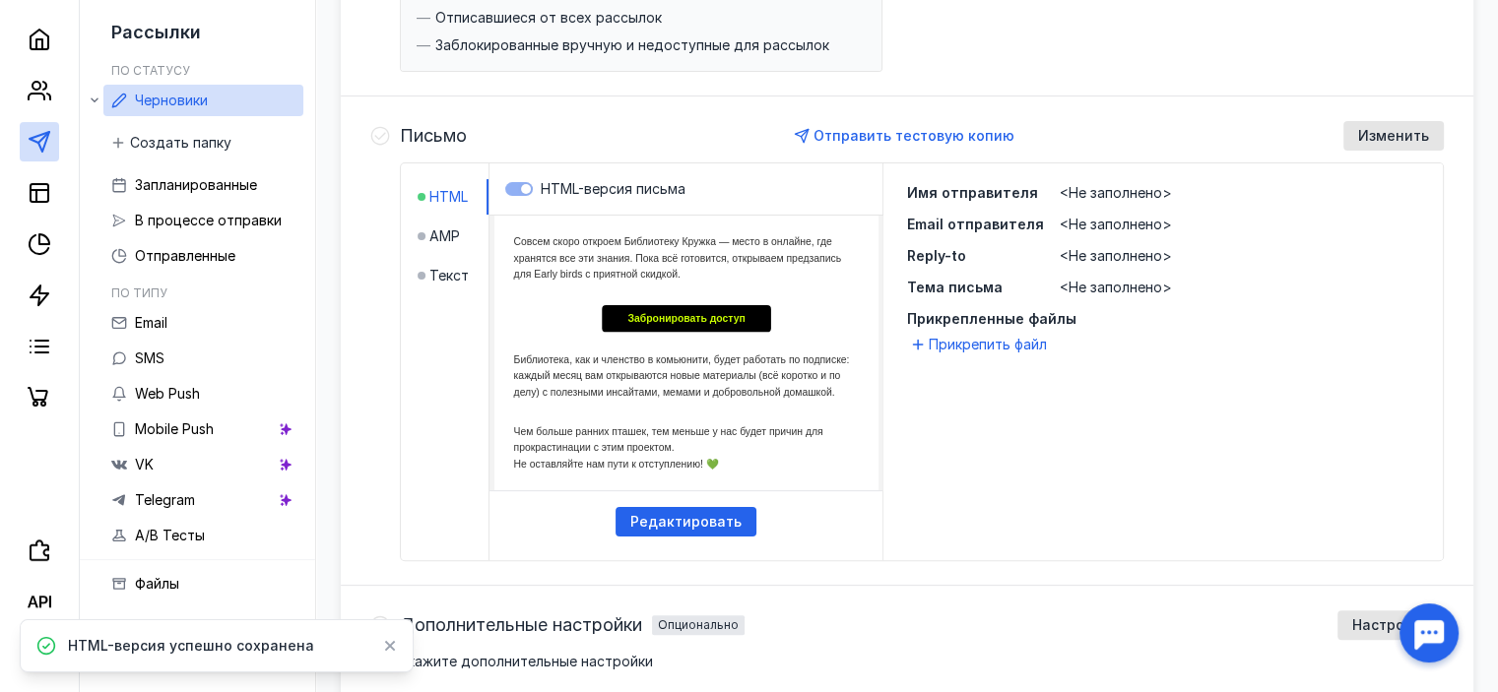
scroll to position [272, 0]
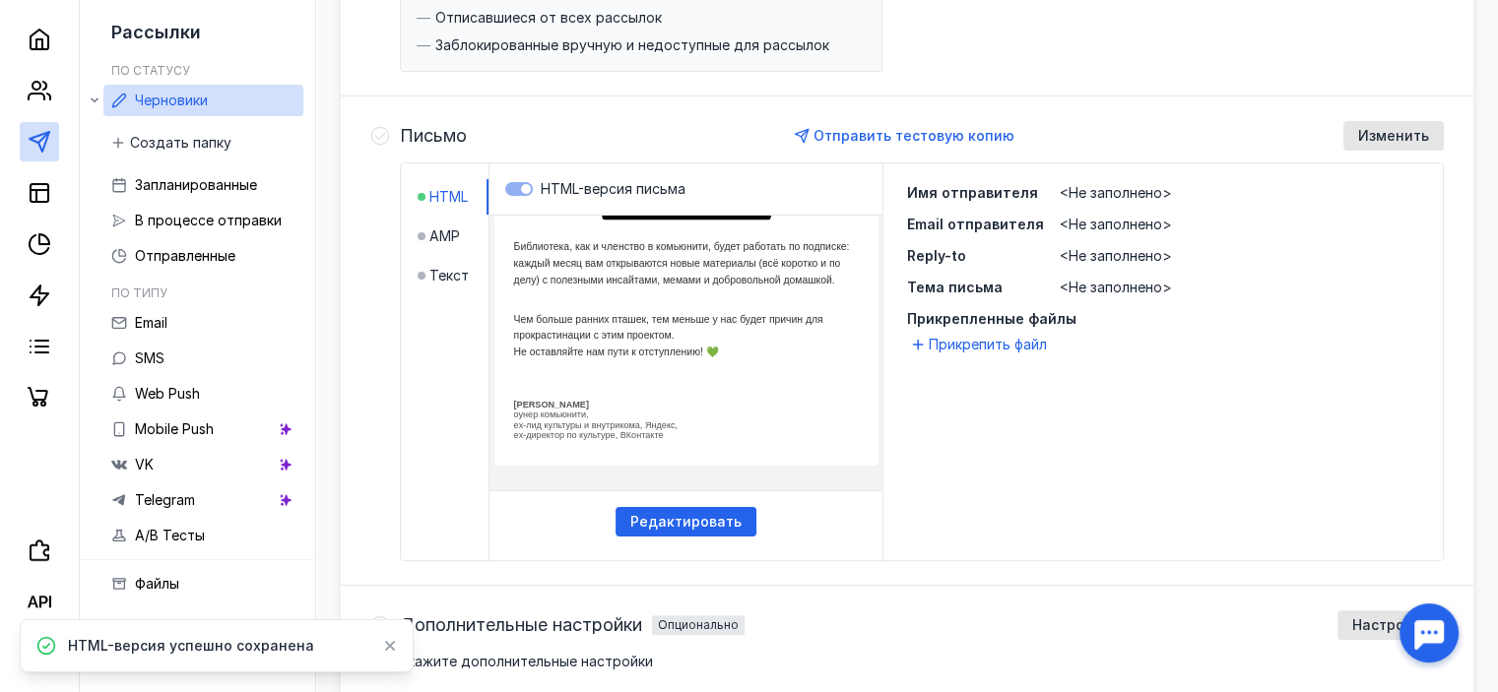
click at [396, 642] on icon at bounding box center [390, 646] width 14 height 16
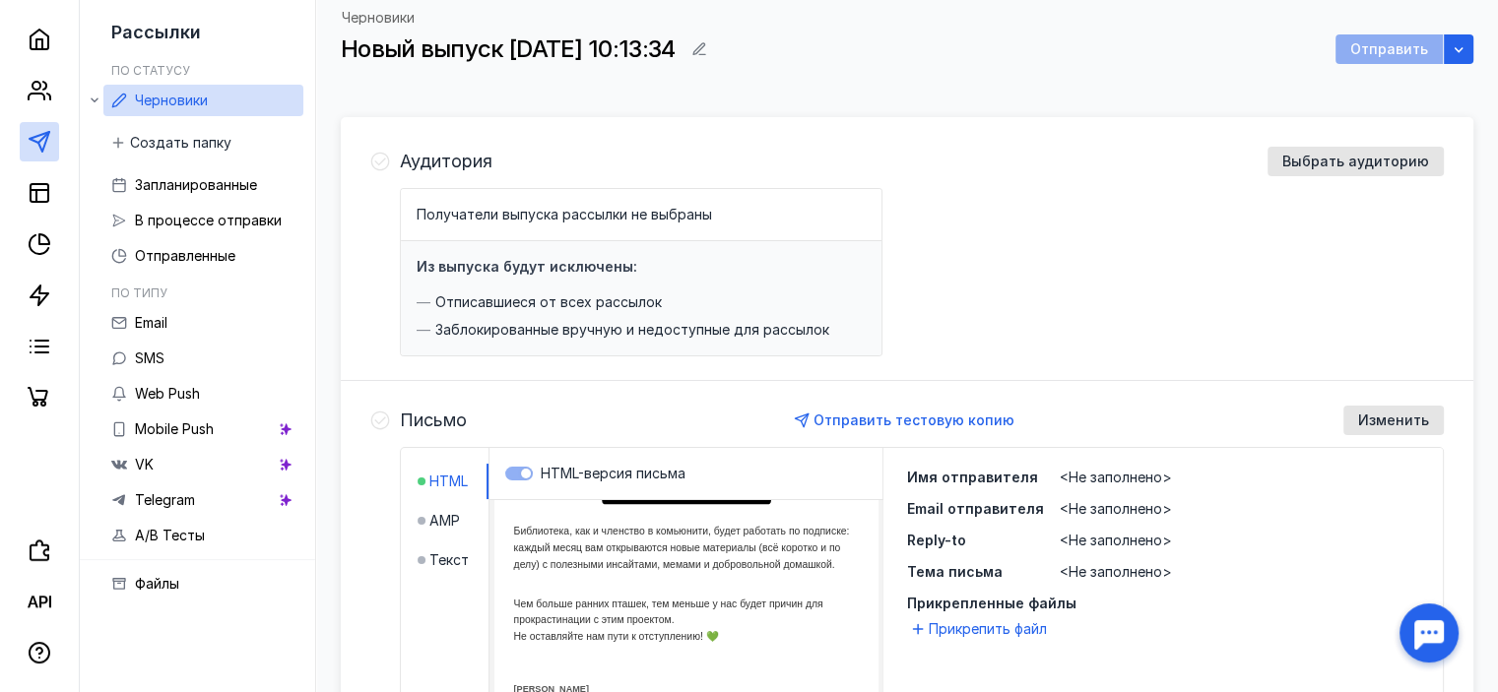
scroll to position [0, 0]
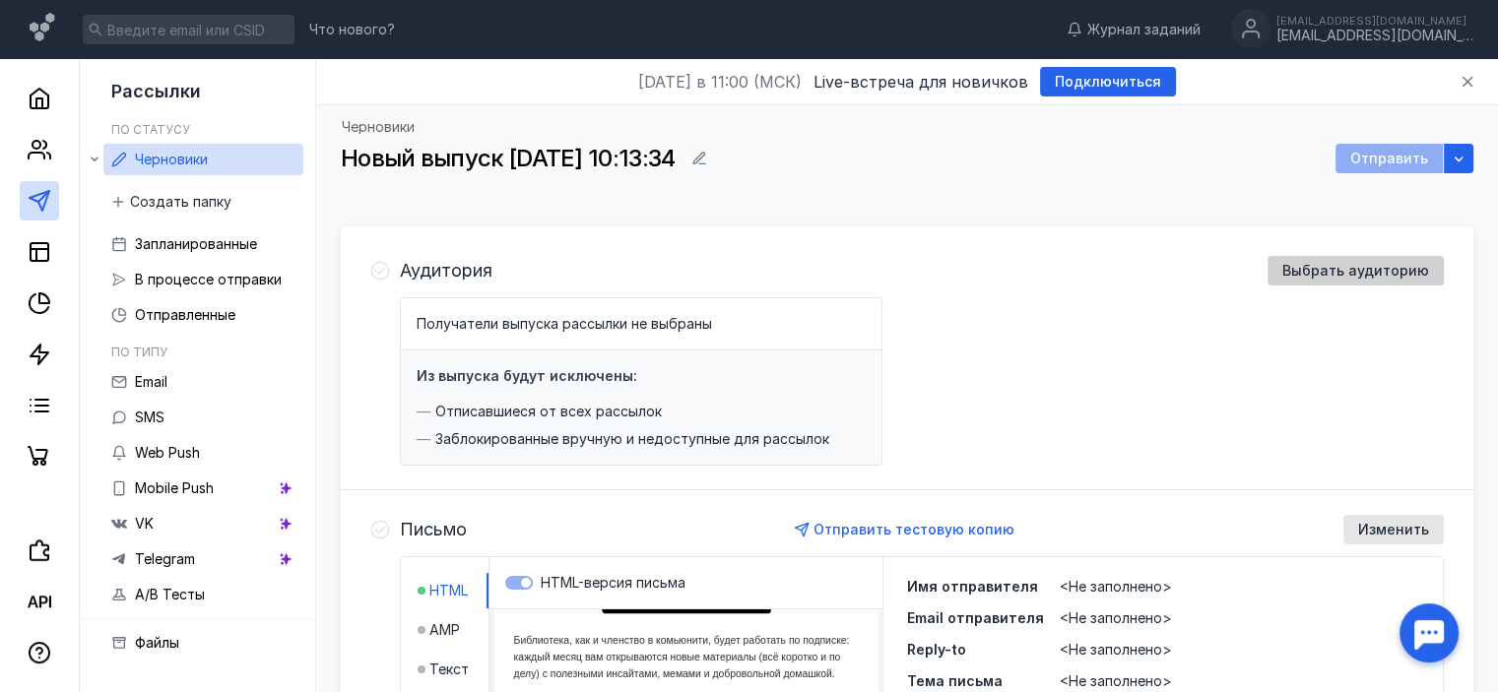
click at [874, 278] on span "Выбрать аудиторию" at bounding box center [1356, 271] width 147 height 17
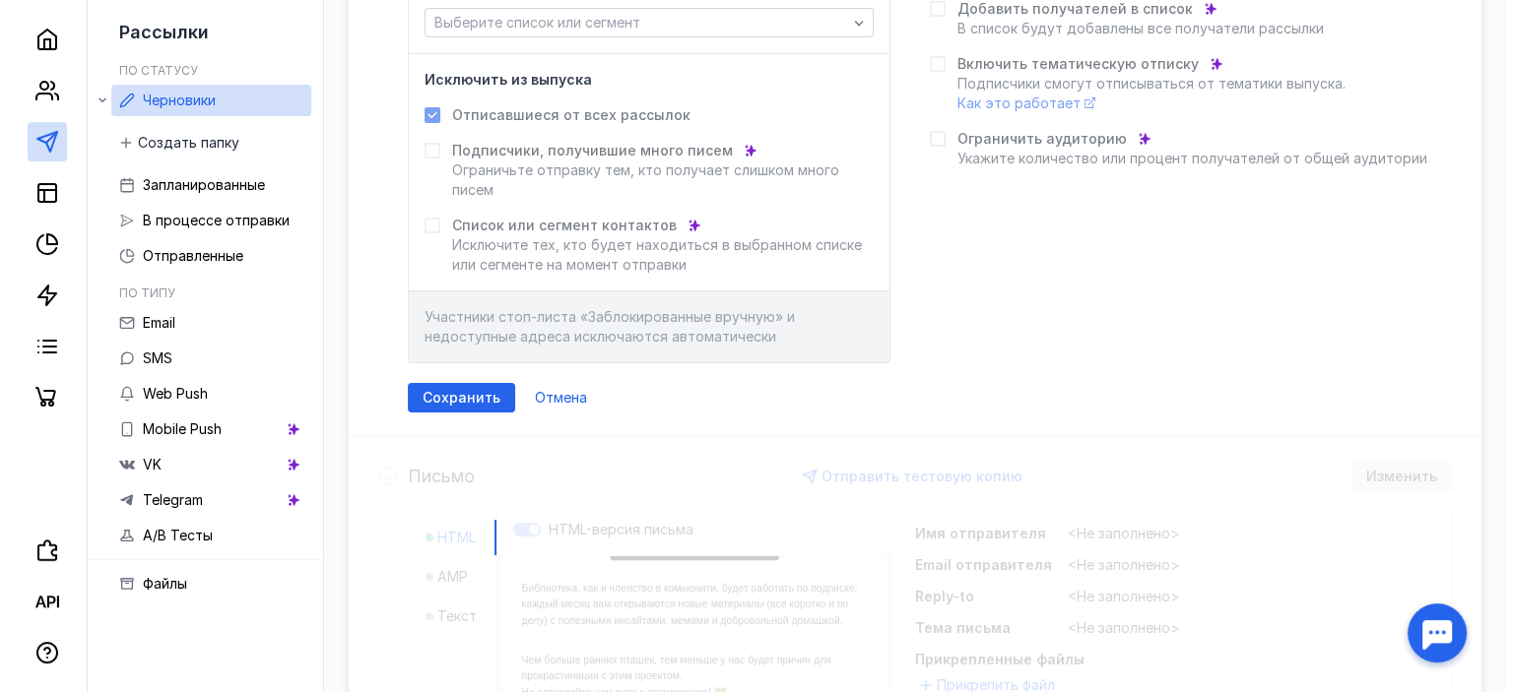
scroll to position [394, 0]
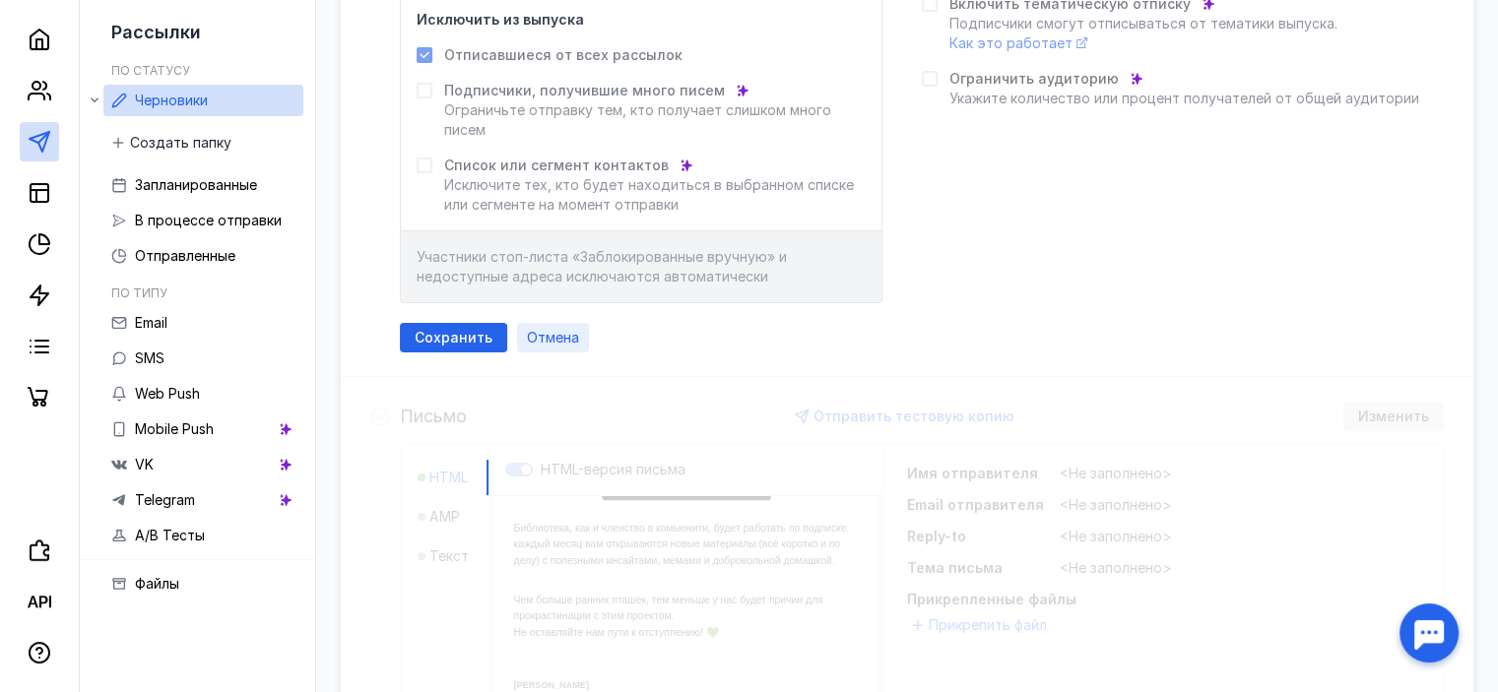
click at [546, 338] on span "Отмена" at bounding box center [553, 338] width 52 height 17
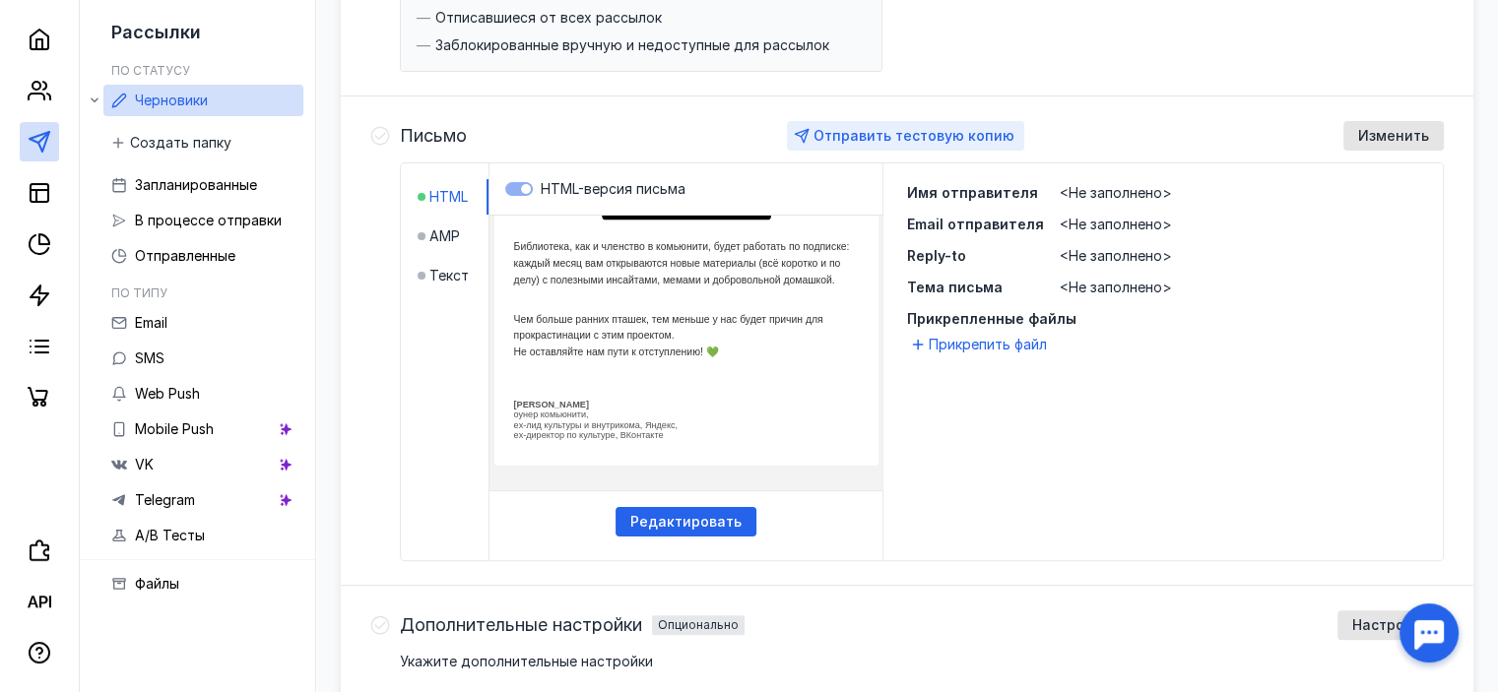
click at [874, 133] on span "Отправить тестовую копию" at bounding box center [914, 135] width 201 height 17
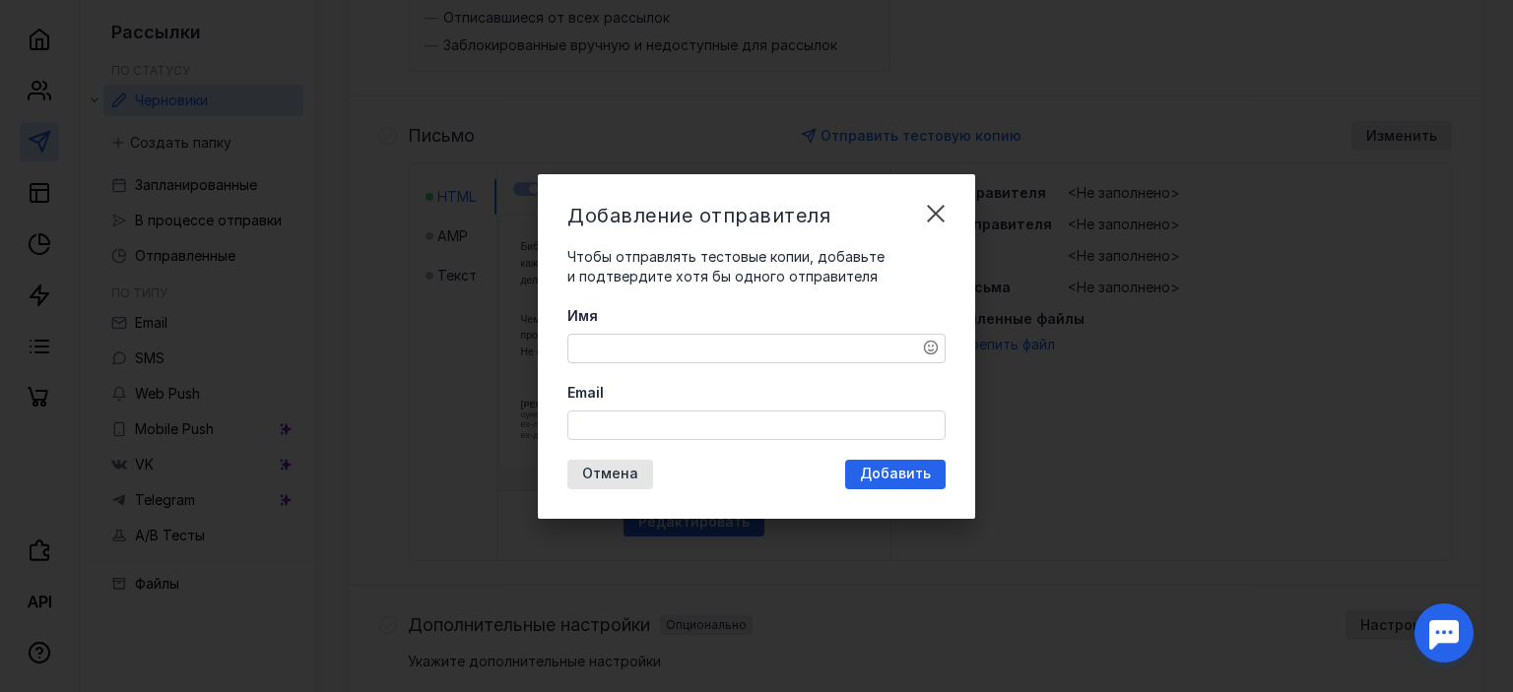
click at [766, 344] on textarea "Имя" at bounding box center [756, 349] width 376 height 28
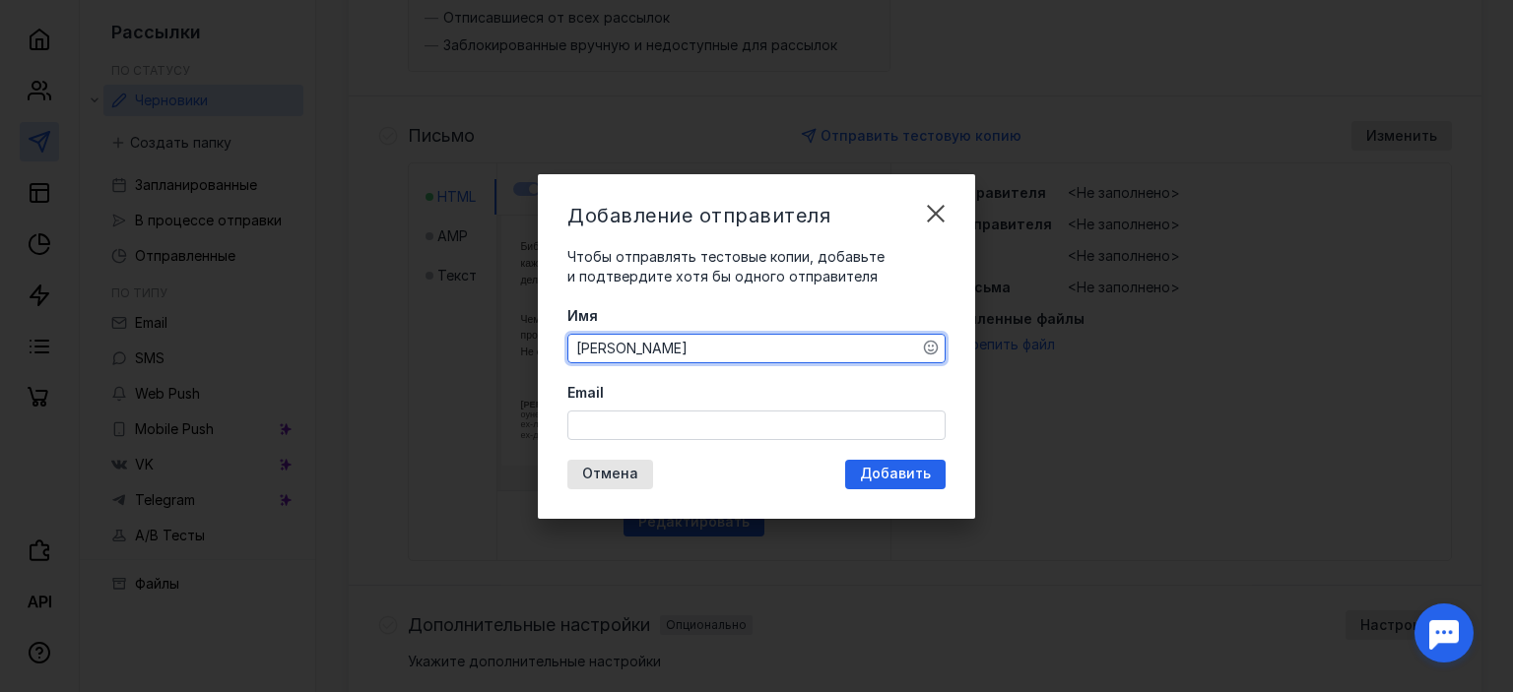
type textarea "[PERSON_NAME]"
click at [749, 413] on input "Email" at bounding box center [756, 426] width 376 height 28
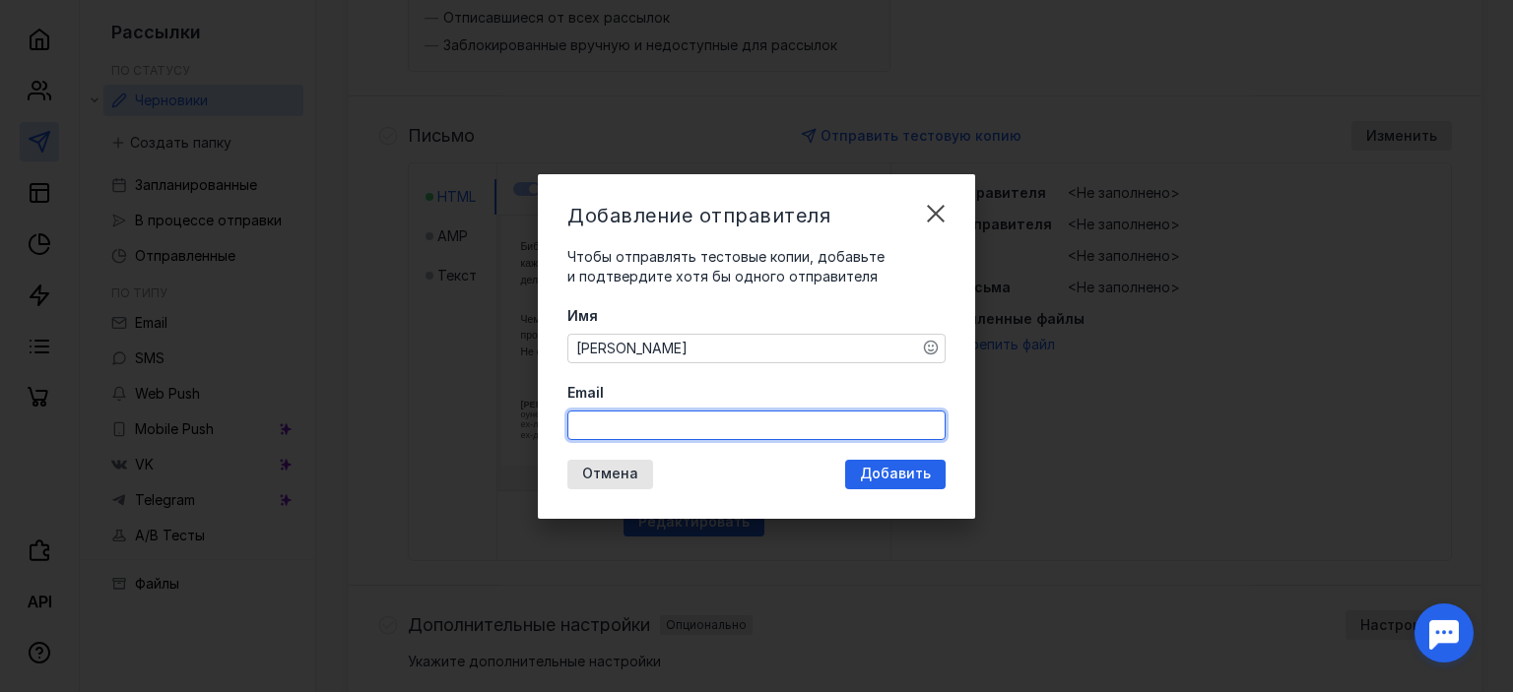
paste input "[DOMAIN_NAME][EMAIL_ADDRESS][DOMAIN_NAME]"
click at [874, 469] on div "Добавление отправителя Чтобы отправлять тестовые копии, добавьте и подтвердите …" at bounding box center [756, 346] width 437 height 345
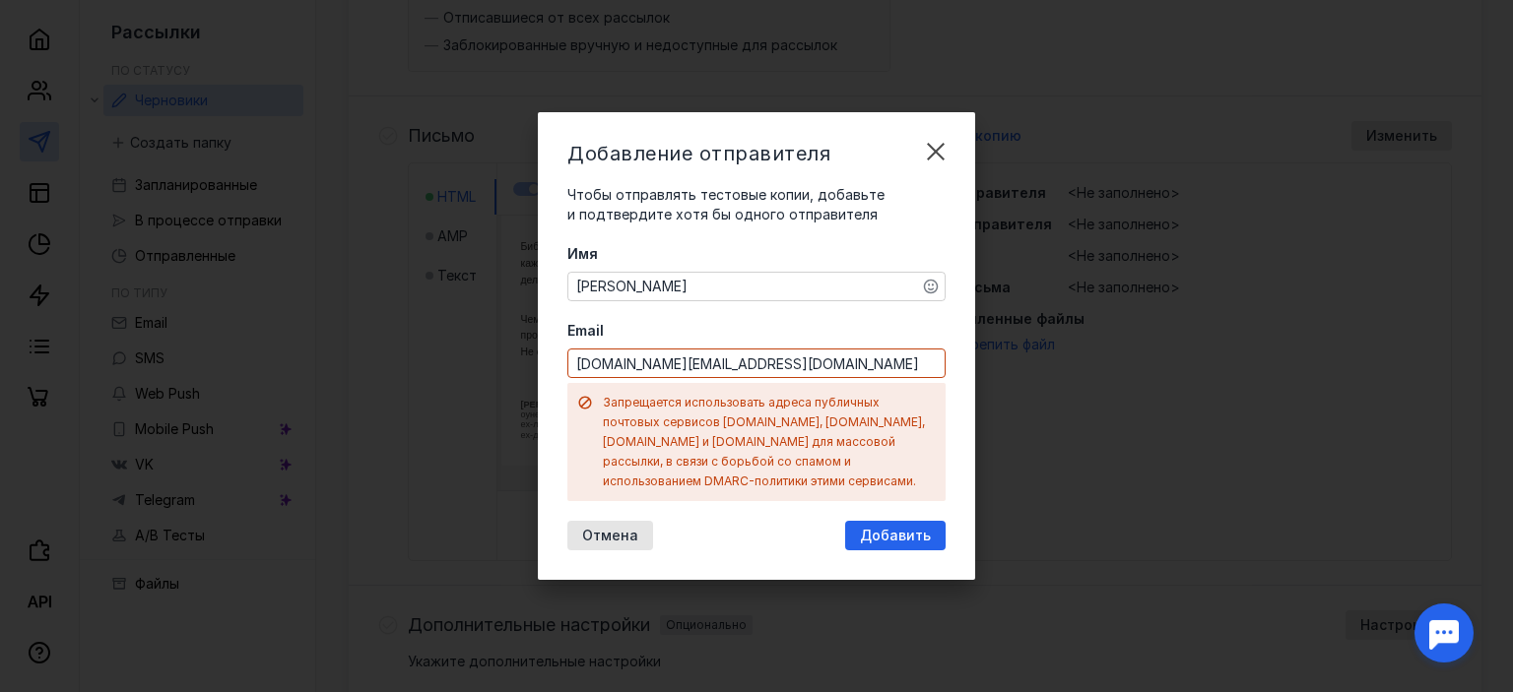
click at [874, 455] on div "Запрещается использовать адреса публичных почтовых сервисов [DOMAIN_NAME], [DOM…" at bounding box center [769, 442] width 333 height 99
click at [874, 521] on div "Добавить" at bounding box center [895, 536] width 100 height 30
click at [777, 370] on input "[DOMAIN_NAME][EMAIL_ADDRESS][DOMAIN_NAME]" at bounding box center [756, 364] width 376 height 28
click at [777, 338] on label "Email" at bounding box center [756, 331] width 378 height 20
click at [777, 350] on input "[DOMAIN_NAME][EMAIL_ADDRESS][DOMAIN_NAME]" at bounding box center [756, 364] width 376 height 28
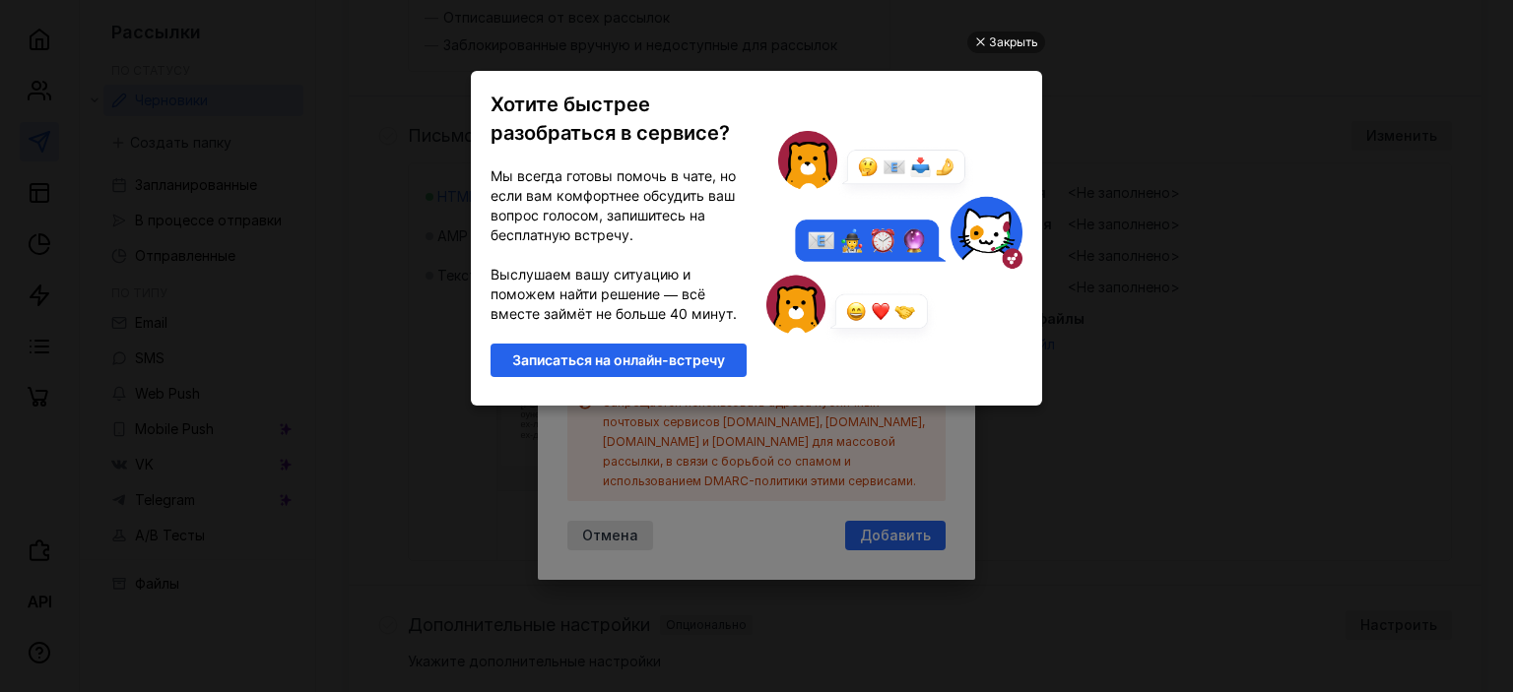
scroll to position [0, 0]
click at [874, 40] on div "Закрыть" at bounding box center [1013, 43] width 49 height 22
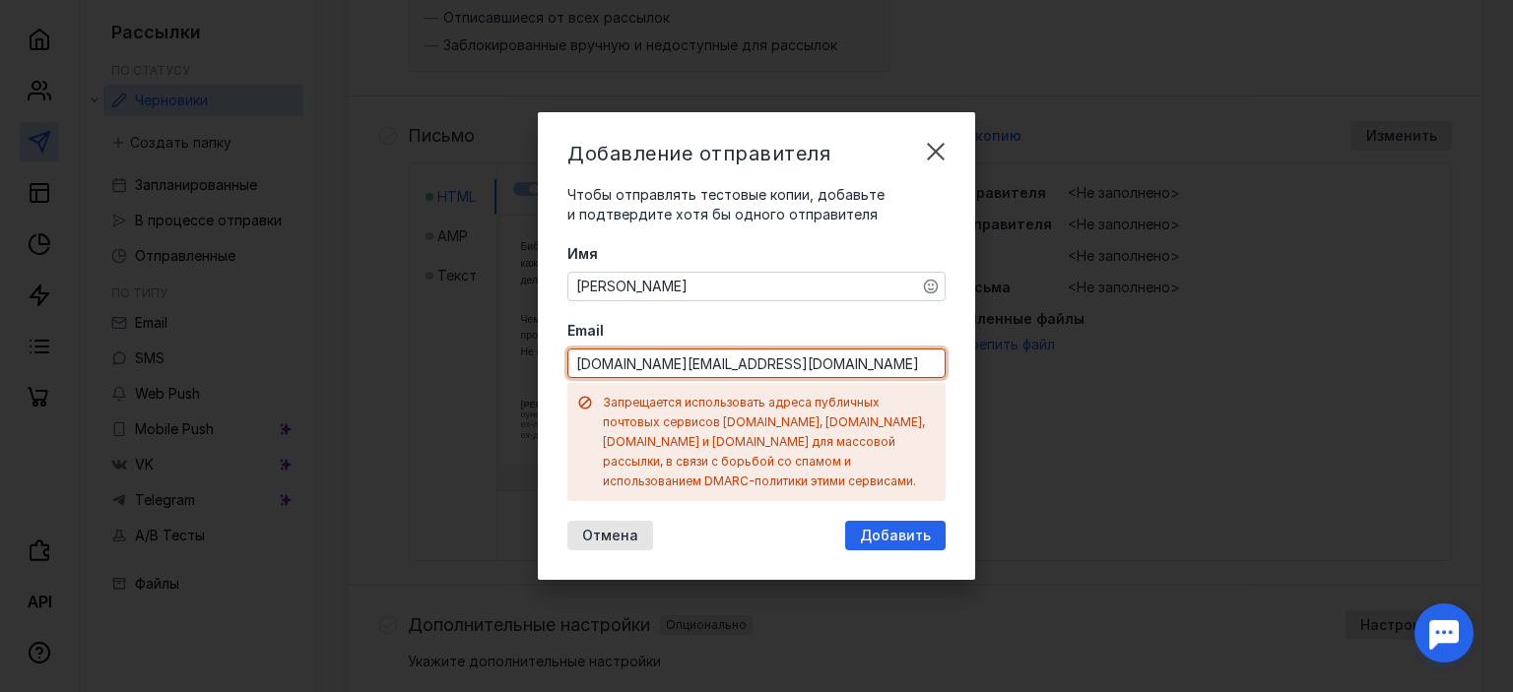
drag, startPoint x: 775, startPoint y: 371, endPoint x: 556, endPoint y: 382, distance: 219.9
click at [556, 382] on div "Добавление отправителя Чтобы отправлять тестовые копии, добавьте и подтвердите …" at bounding box center [756, 346] width 437 height 468
paste input "me@kateswans"
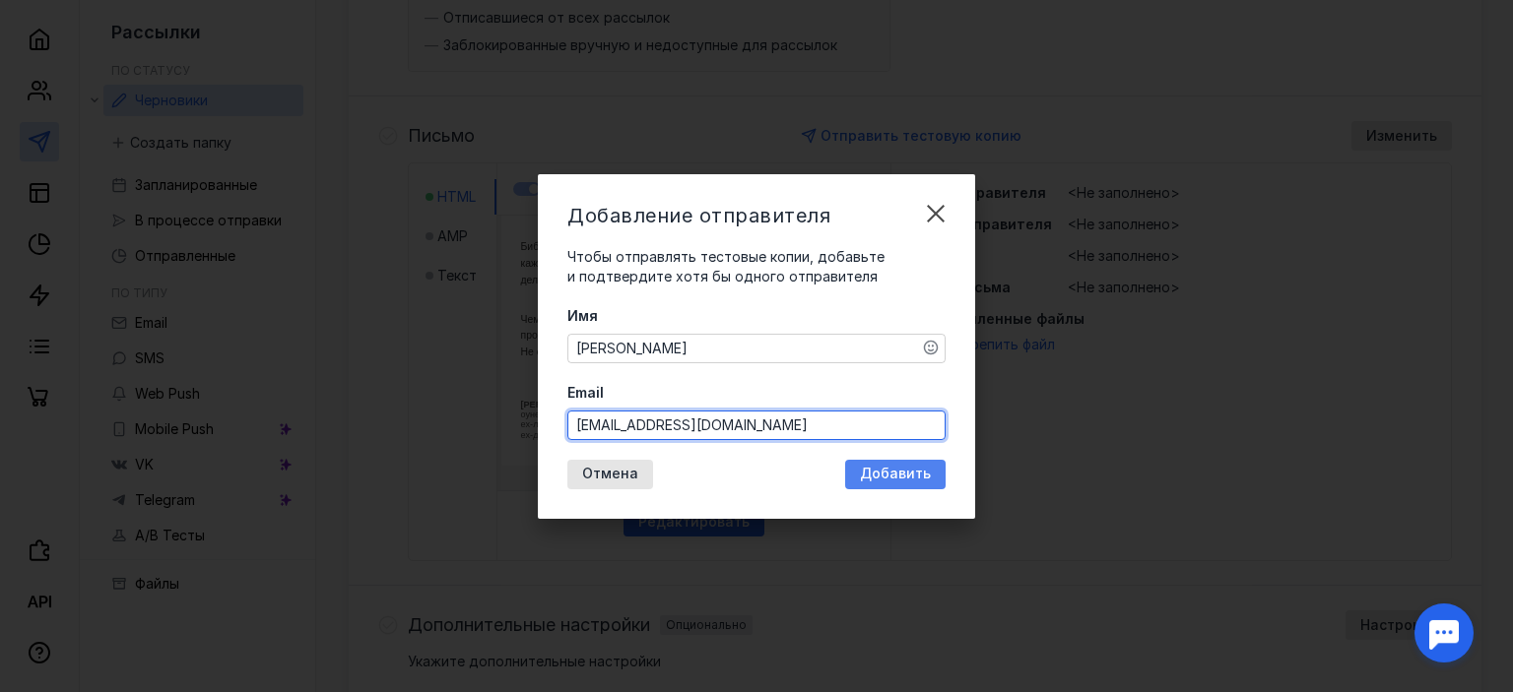
type input "[EMAIL_ADDRESS][DOMAIN_NAME]"
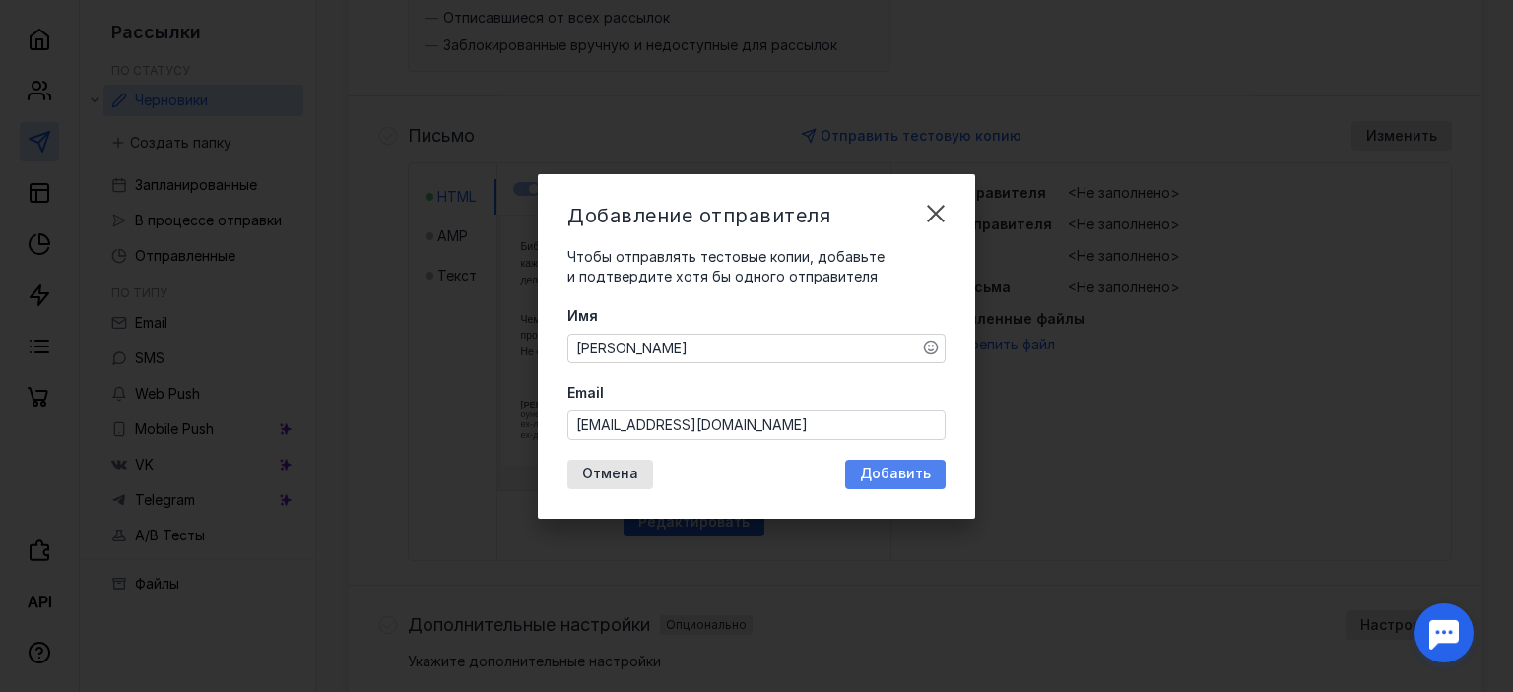
click at [874, 472] on span "Добавить" at bounding box center [895, 474] width 71 height 17
